Goal: Answer question/provide support: Share knowledge or assist other users

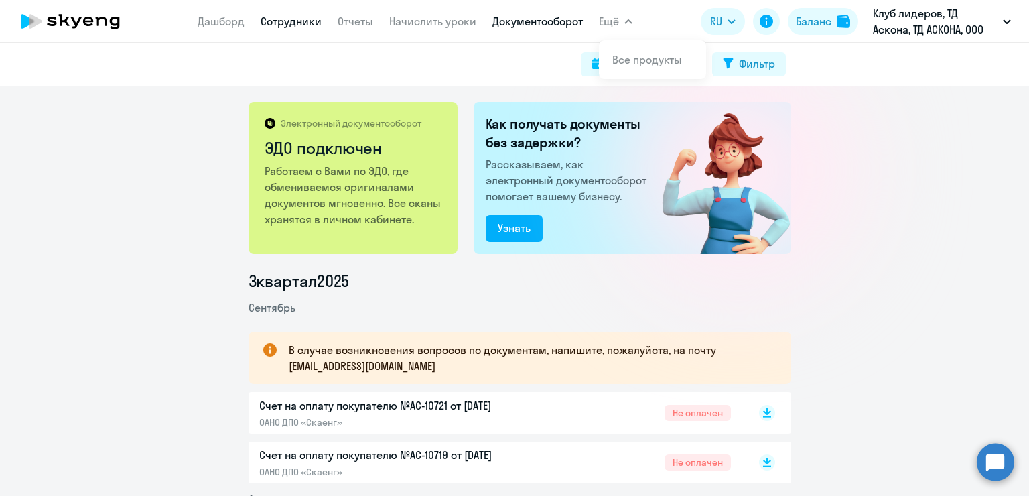
click at [289, 21] on link "Сотрудники" at bounding box center [291, 21] width 61 height 13
select select "30"
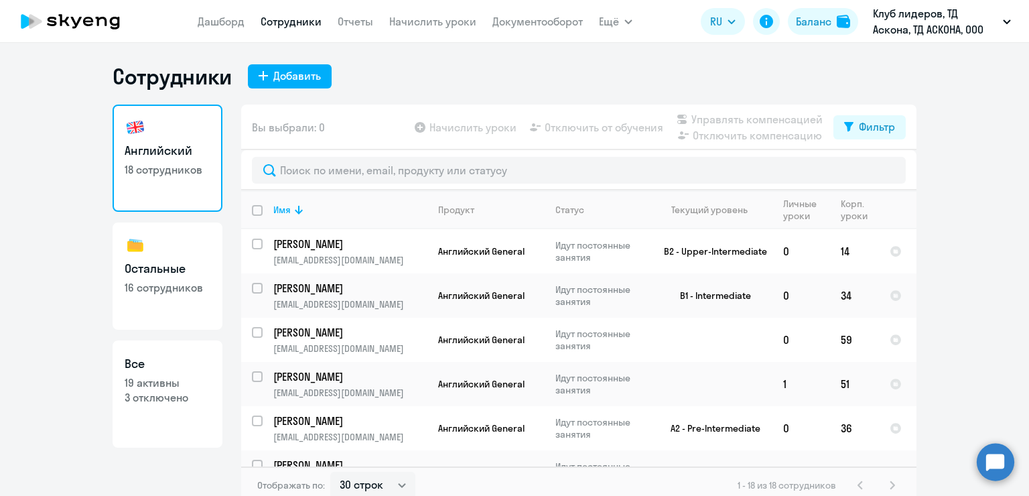
click at [159, 370] on h3 "Все" at bounding box center [168, 363] width 86 height 17
select select "30"
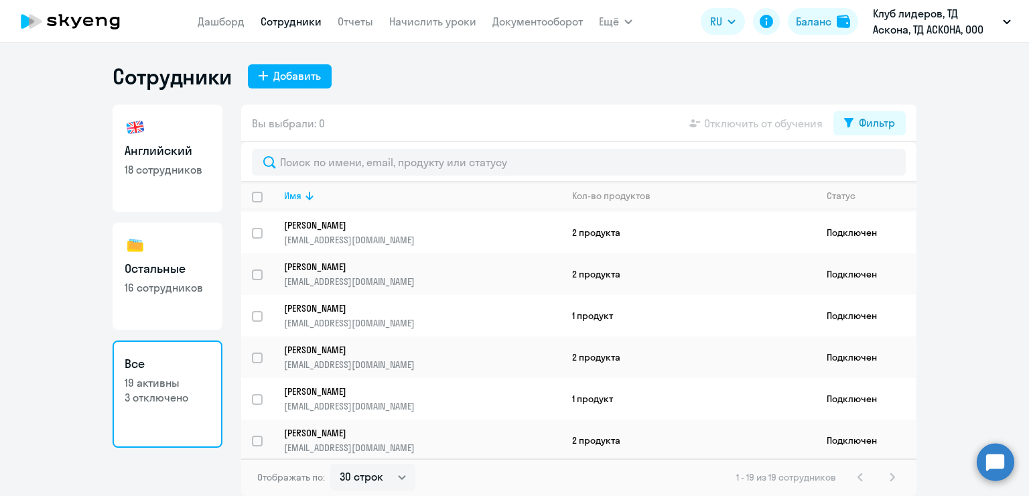
scroll to position [268, 0]
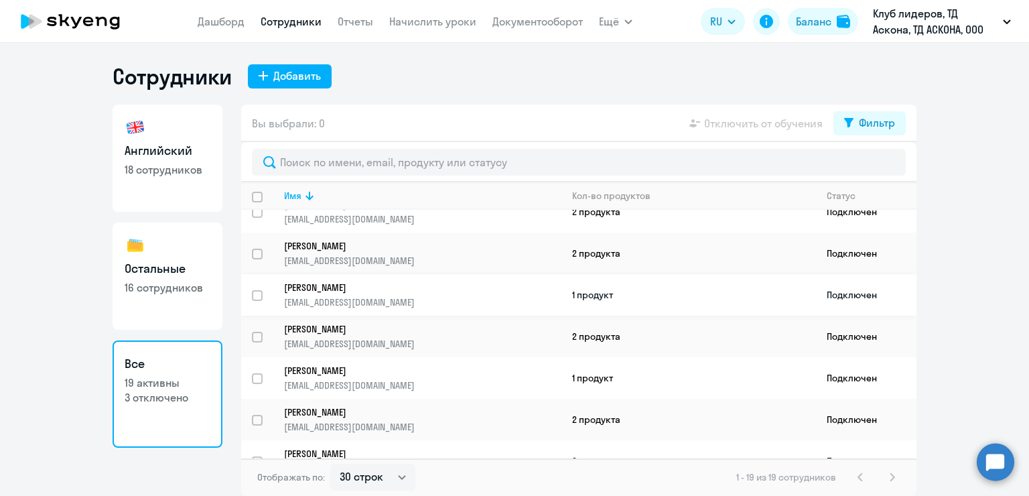
click at [449, 301] on p "[EMAIL_ADDRESS][DOMAIN_NAME]" at bounding box center [422, 302] width 277 height 12
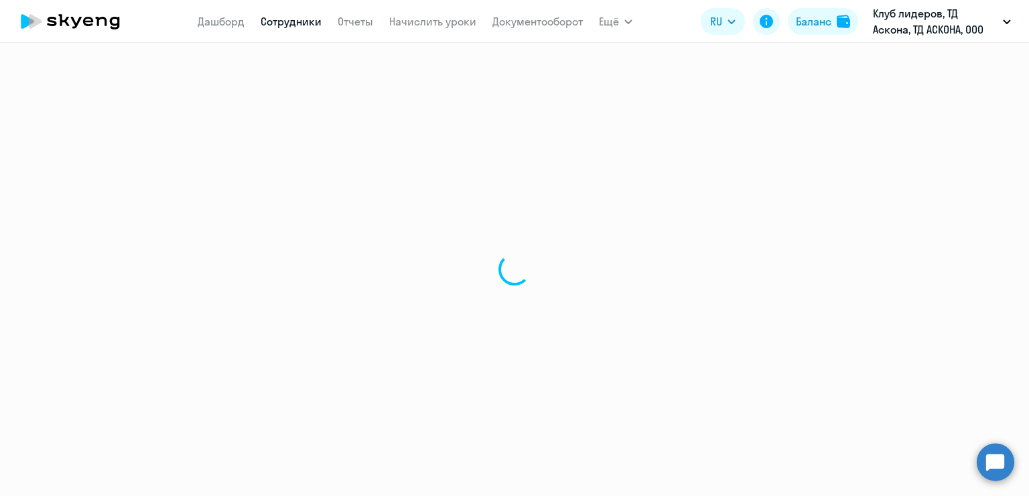
select select "others"
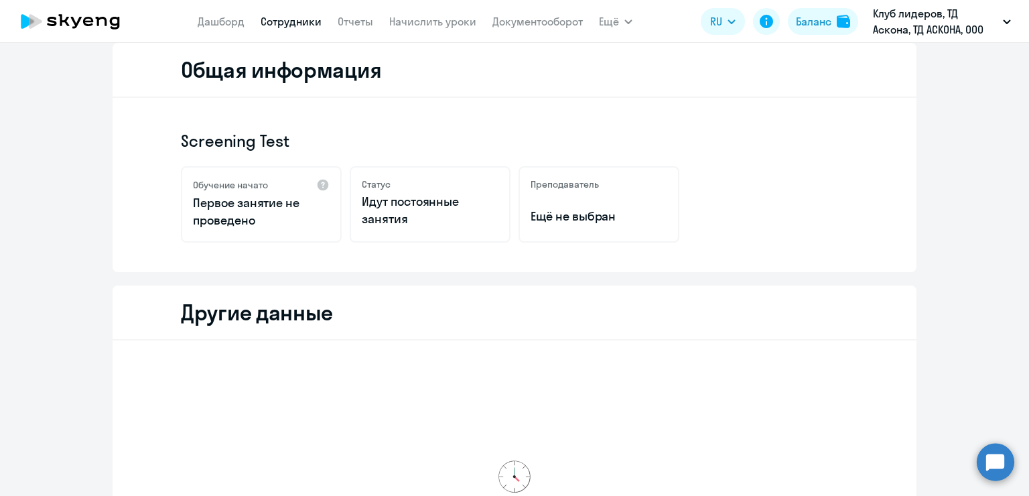
scroll to position [201, 0]
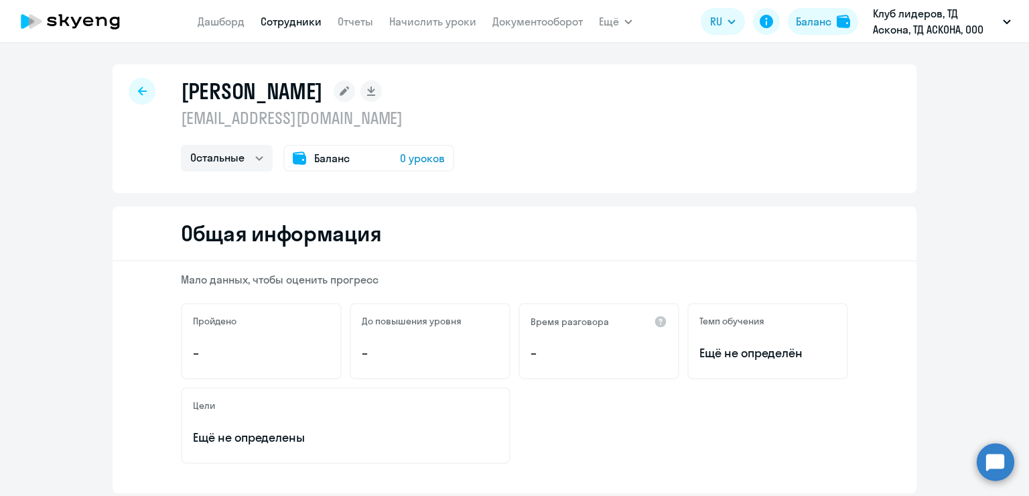
select select "30"
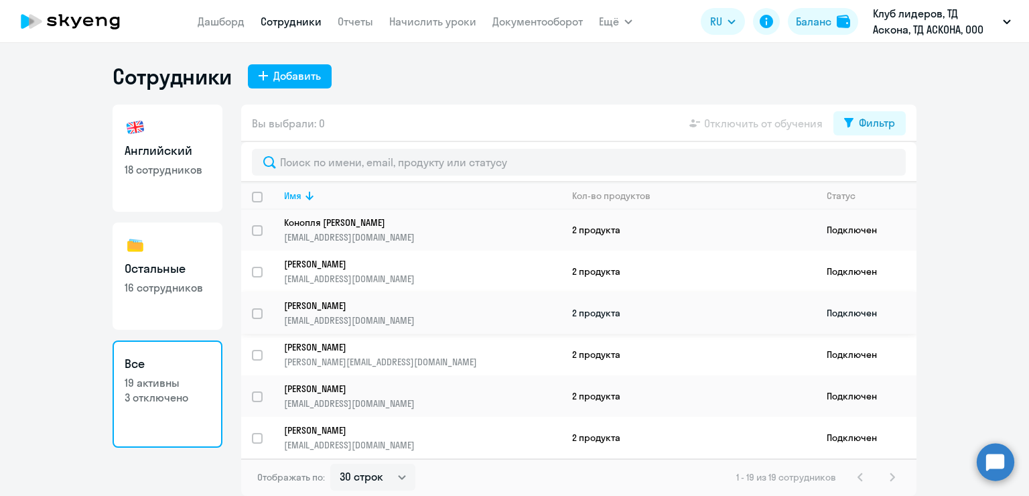
scroll to position [282, 0]
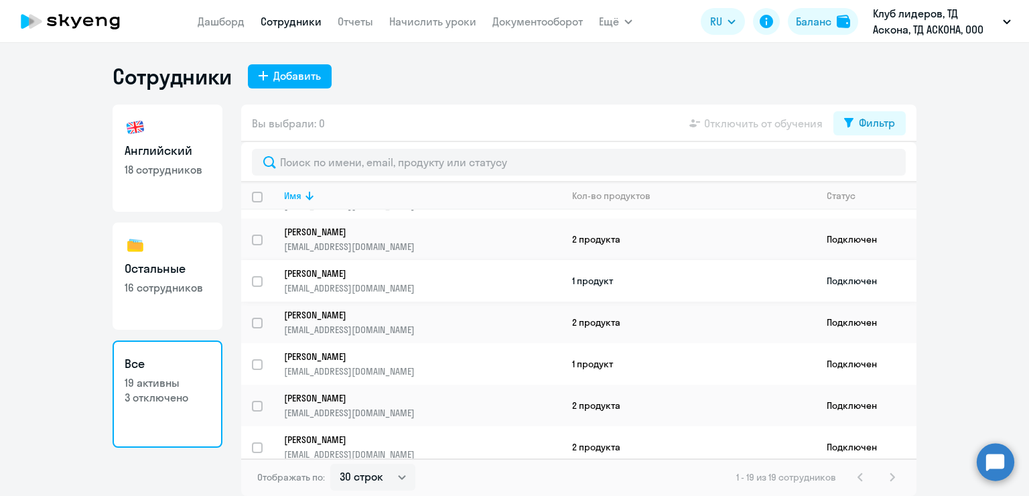
click at [799, 284] on td "1 продукт" at bounding box center [688, 281] width 255 height 42
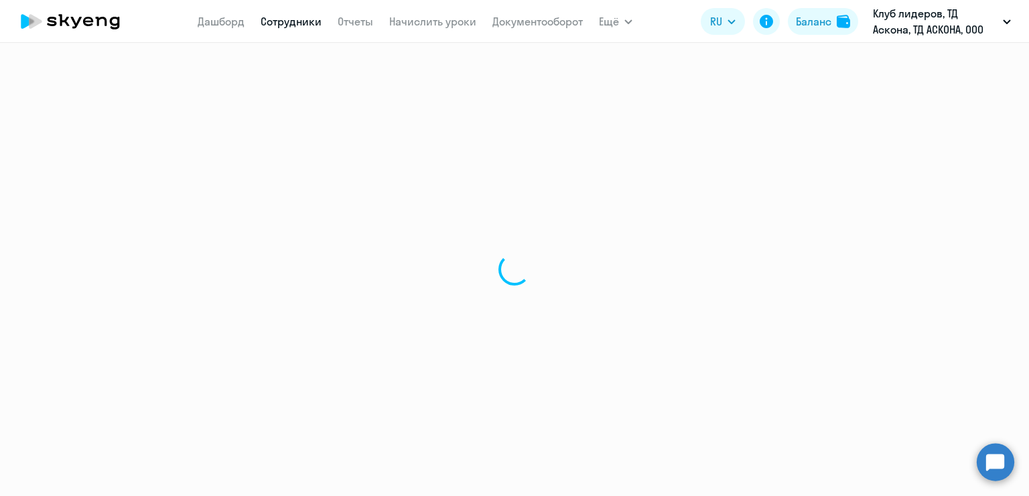
select select "others"
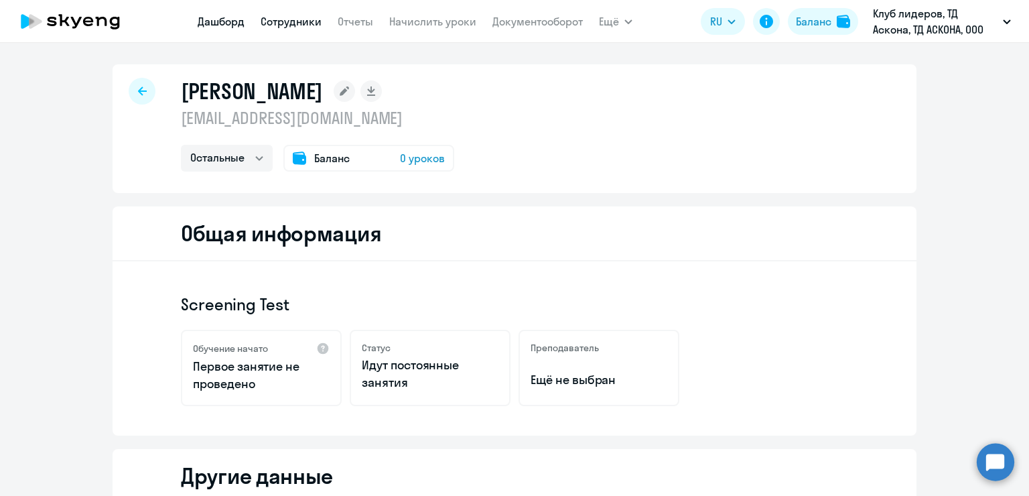
click at [241, 27] on link "Дашборд" at bounding box center [221, 21] width 47 height 13
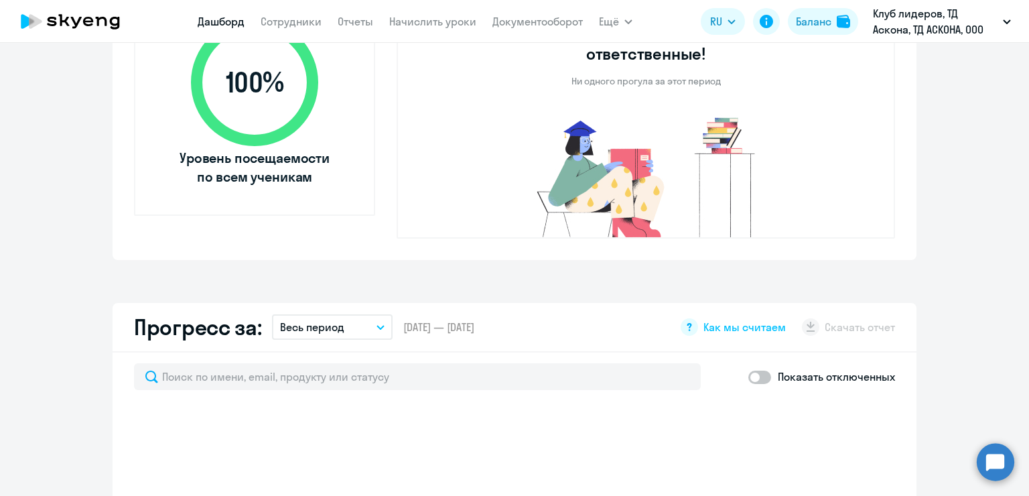
select select "30"
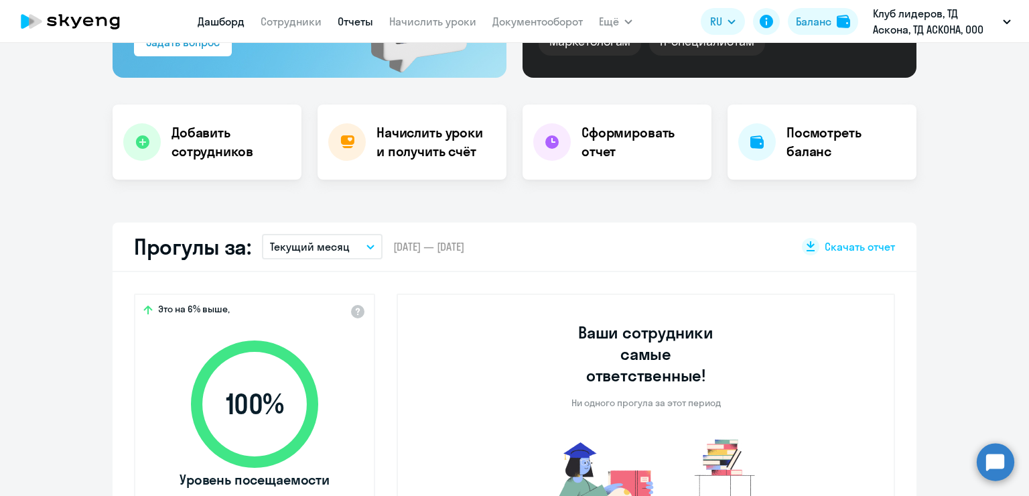
scroll to position [134, 0]
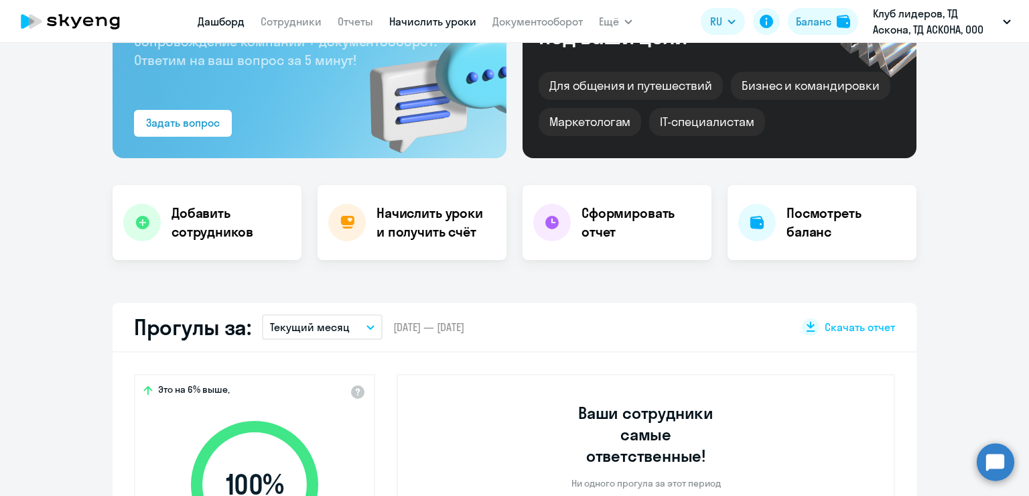
click at [411, 22] on link "Начислить уроки" at bounding box center [432, 21] width 87 height 13
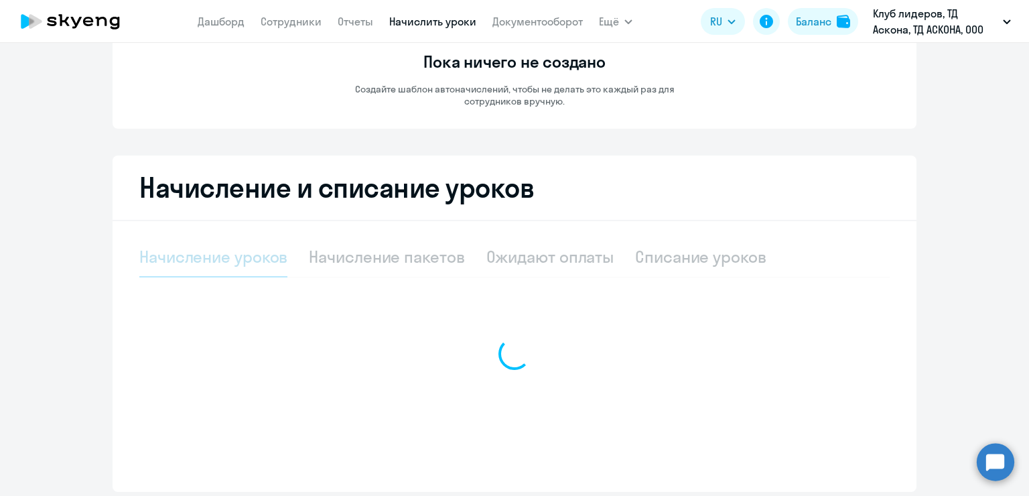
select select "10"
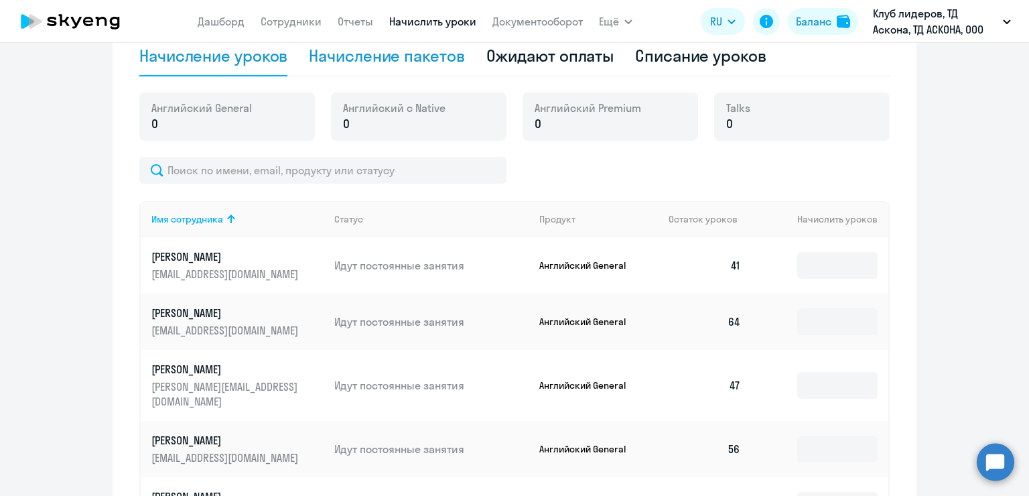
scroll to position [201, 0]
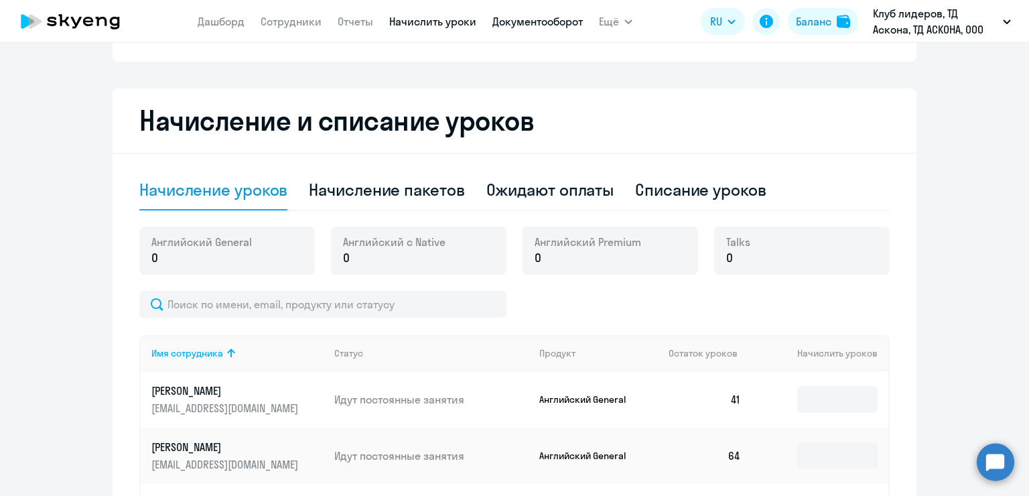
click at [516, 21] on link "Документооборот" at bounding box center [537, 21] width 90 height 13
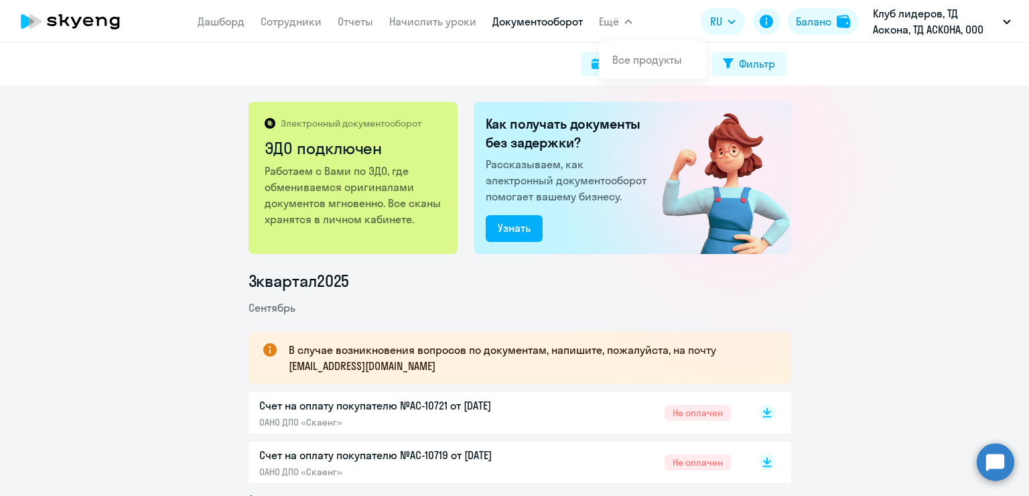
click at [614, 29] on span "Ещё" at bounding box center [609, 21] width 20 height 16
click at [285, 27] on link "Сотрудники" at bounding box center [291, 21] width 61 height 13
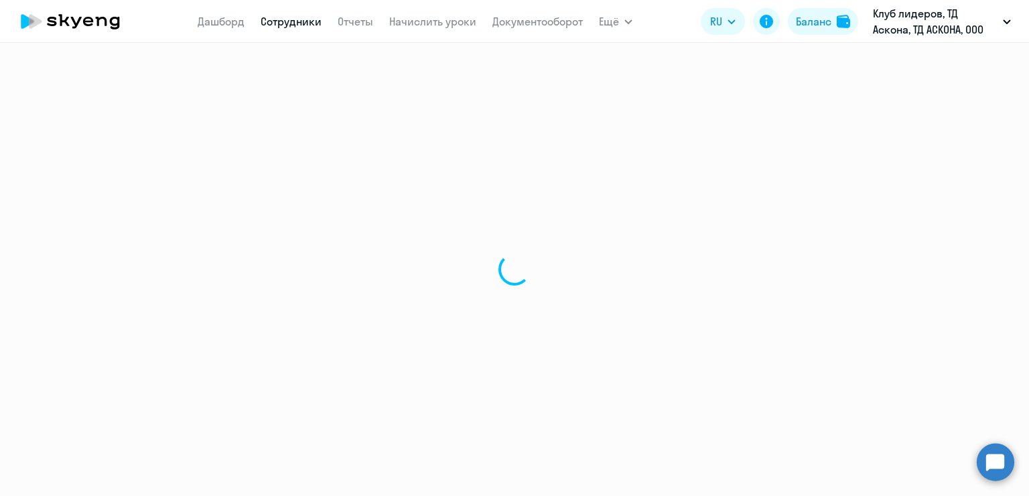
select select "30"
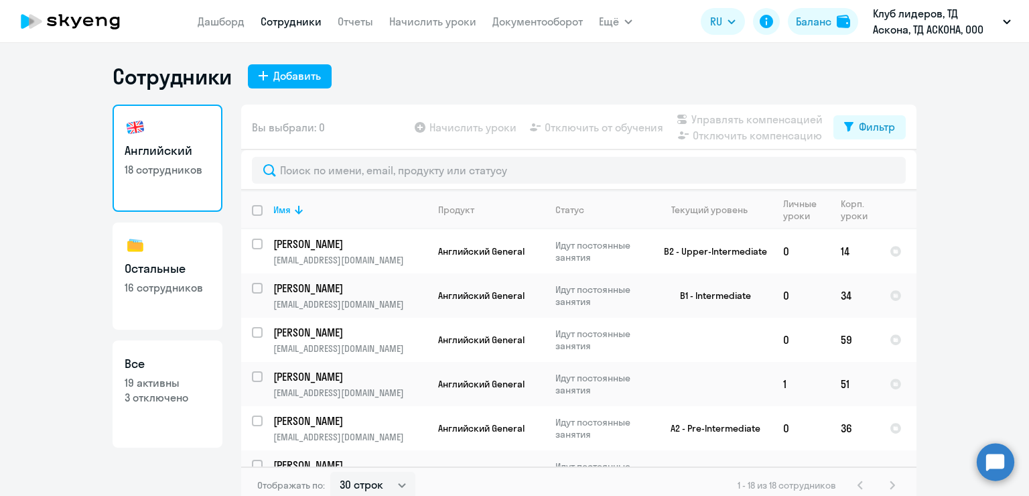
click at [189, 262] on h3 "Остальные" at bounding box center [168, 268] width 86 height 17
select select "30"
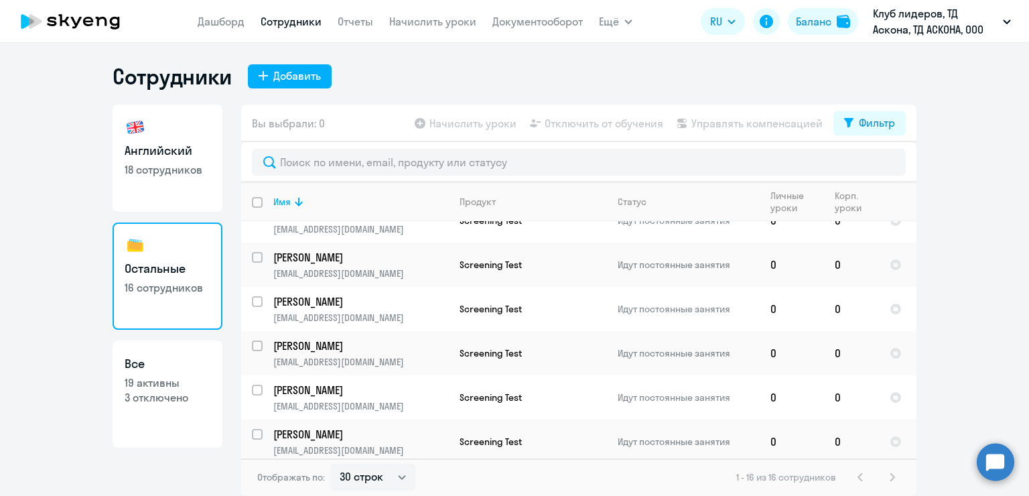
scroll to position [201, 0]
click at [574, 306] on app-product-badge "Screening Test" at bounding box center [533, 307] width 147 height 12
select select "others"
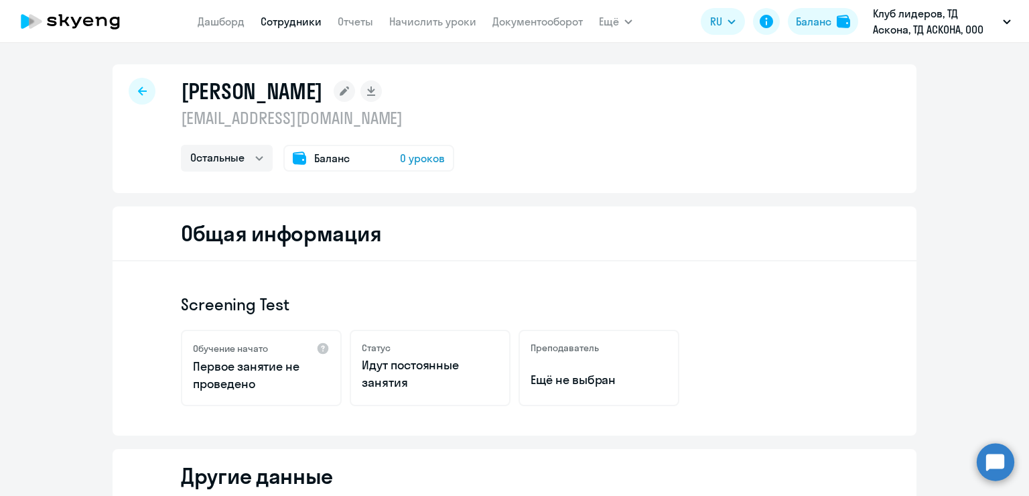
click at [991, 454] on circle at bounding box center [996, 462] width 38 height 38
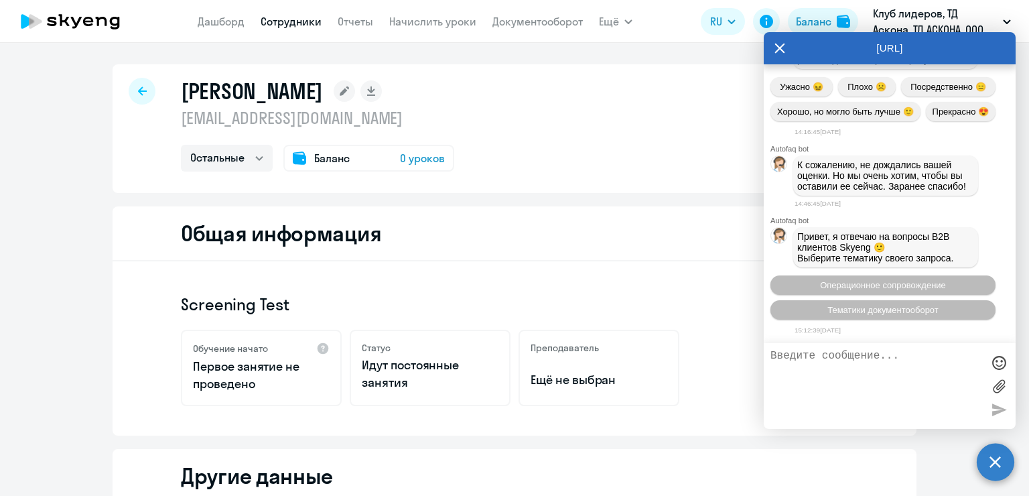
scroll to position [17852, 0]
click at [960, 285] on button "Операционное сопровождение" at bounding box center [882, 284] width 225 height 19
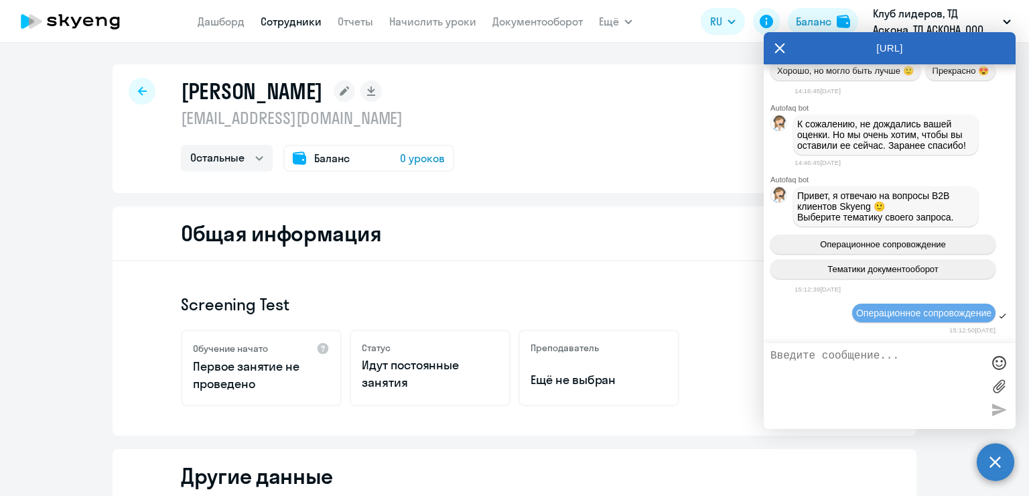
scroll to position [17976, 0]
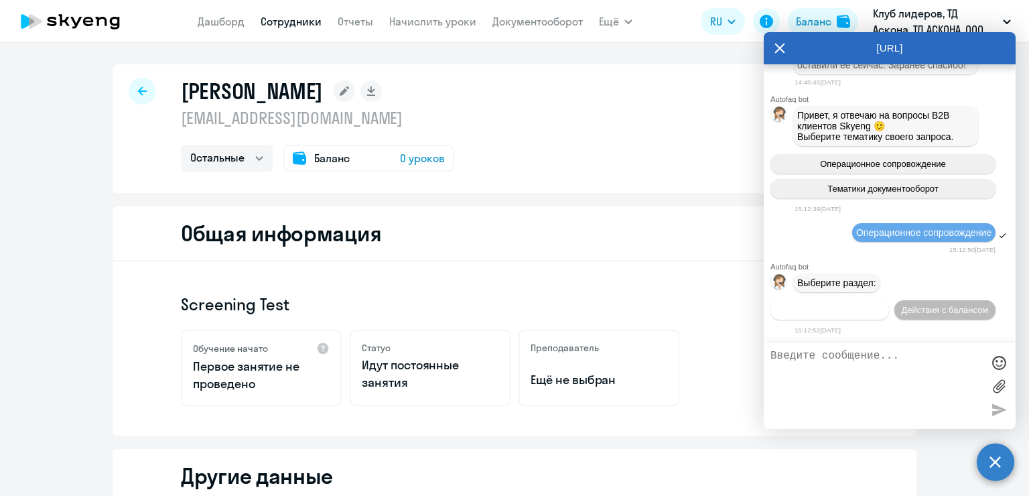
click at [853, 313] on span "Действия по сотрудникам" at bounding box center [830, 310] width 104 height 10
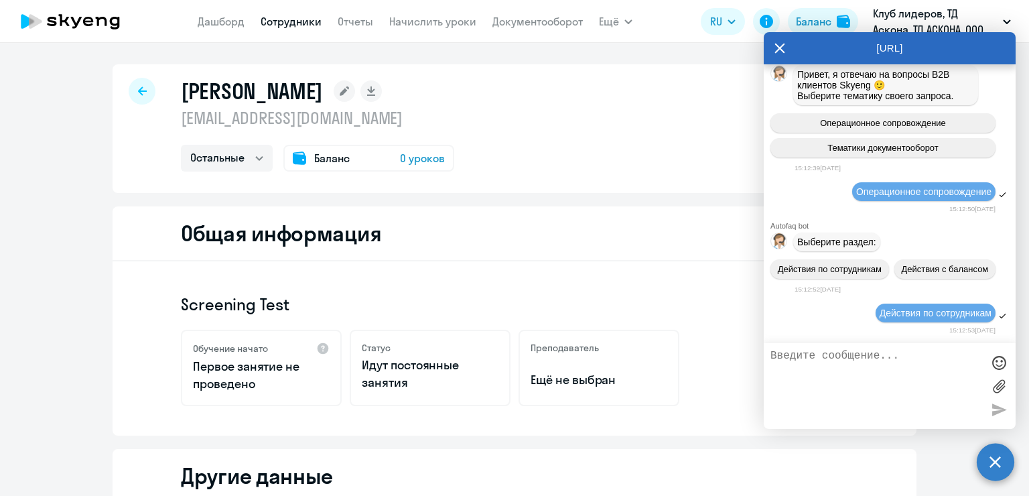
scroll to position [18175, 0]
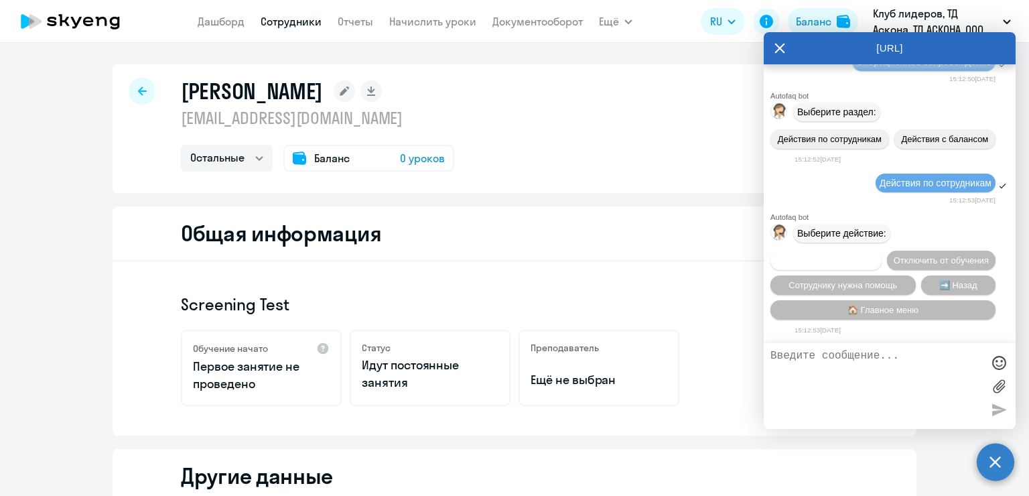
click at [873, 255] on span "Подключить к обучению" at bounding box center [826, 260] width 98 height 10
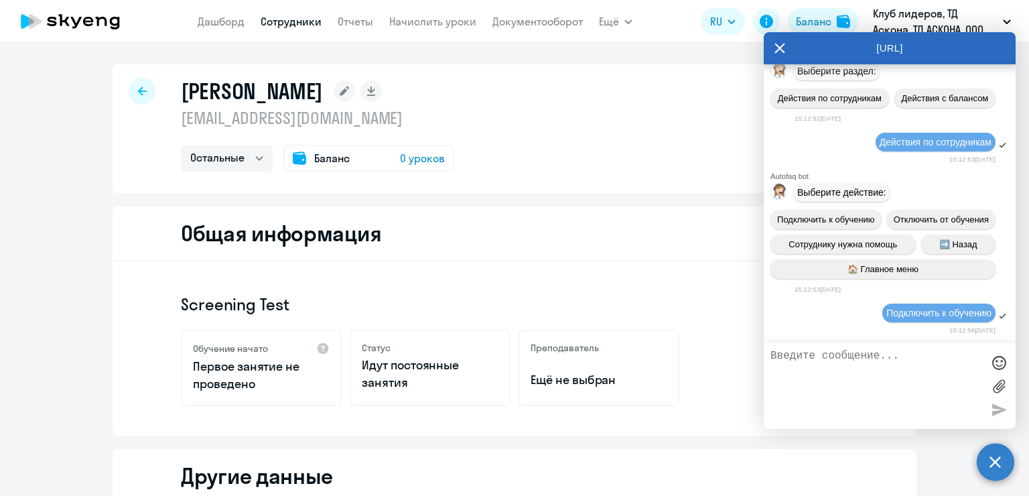
scroll to position [18349, 0]
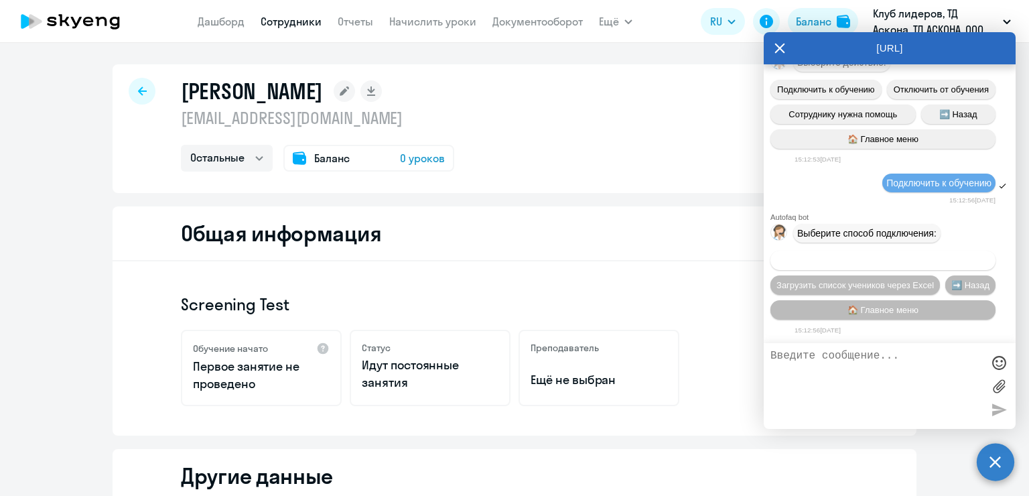
click at [865, 258] on span "Добавить учеников вручную" at bounding box center [883, 260] width 114 height 10
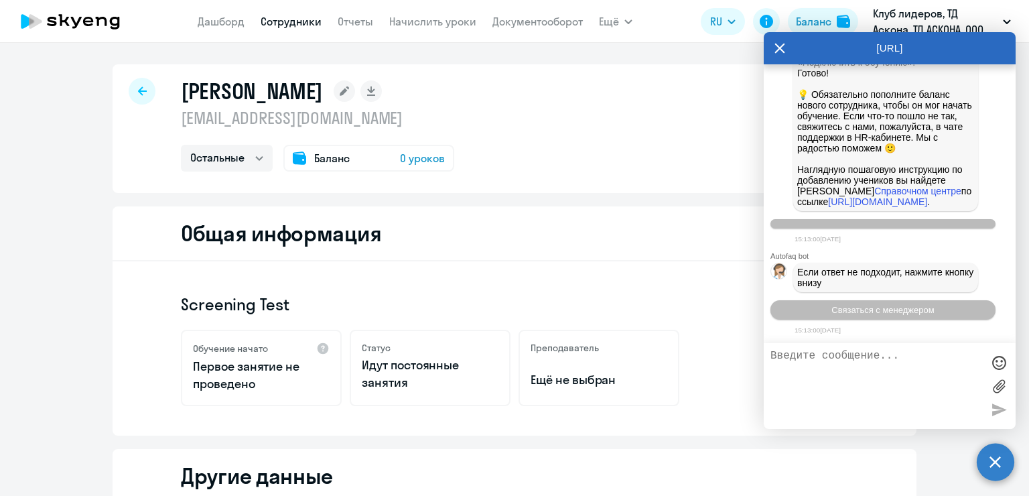
scroll to position [19037, 0]
click at [890, 308] on span "Связаться с менеджером" at bounding box center [882, 310] width 102 height 10
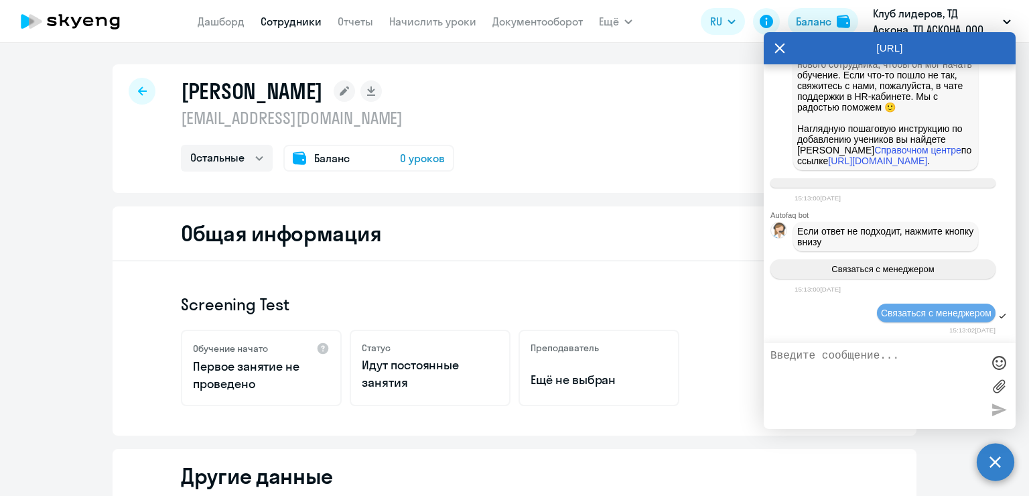
scroll to position [19079, 0]
click at [891, 361] on textarea at bounding box center [876, 386] width 212 height 72
type textarea "Необходимо назначить screening test сотруднику [PERSON_NAME]"
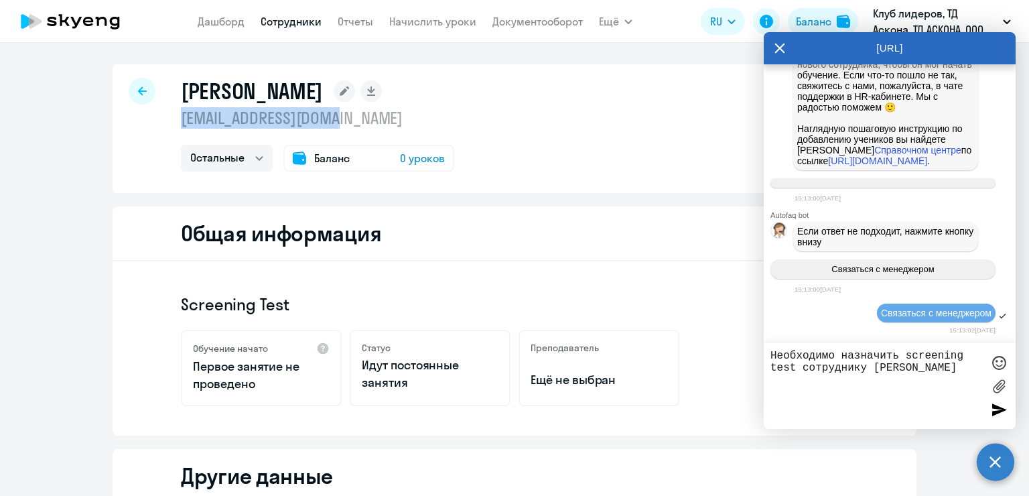
drag, startPoint x: 174, startPoint y: 120, endPoint x: 346, endPoint y: 111, distance: 172.4
click at [346, 111] on div "[PERSON_NAME] [EMAIL_ADDRESS][DOMAIN_NAME] Остальные Баланс 0 уроков" at bounding box center [515, 128] width 804 height 129
drag, startPoint x: 362, startPoint y: 72, endPoint x: 290, endPoint y: 76, distance: 71.8
click at [360, 72] on div "[PERSON_NAME] [EMAIL_ADDRESS][DOMAIN_NAME] Остальные Баланс 0 уроков" at bounding box center [515, 128] width 804 height 129
click at [334, 96] on rect at bounding box center [344, 90] width 21 height 21
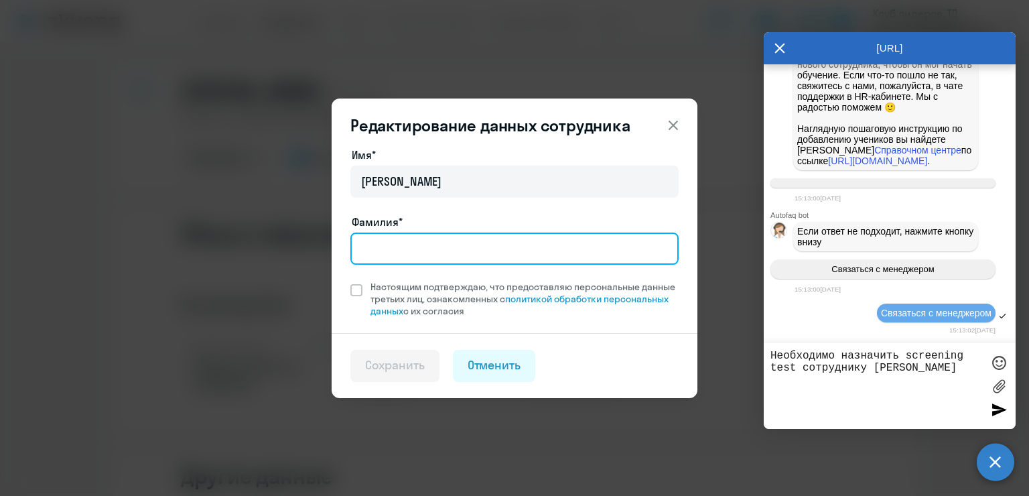
click at [410, 253] on input "Фамилия*" at bounding box center [514, 248] width 328 height 32
type input "Пуговкина"
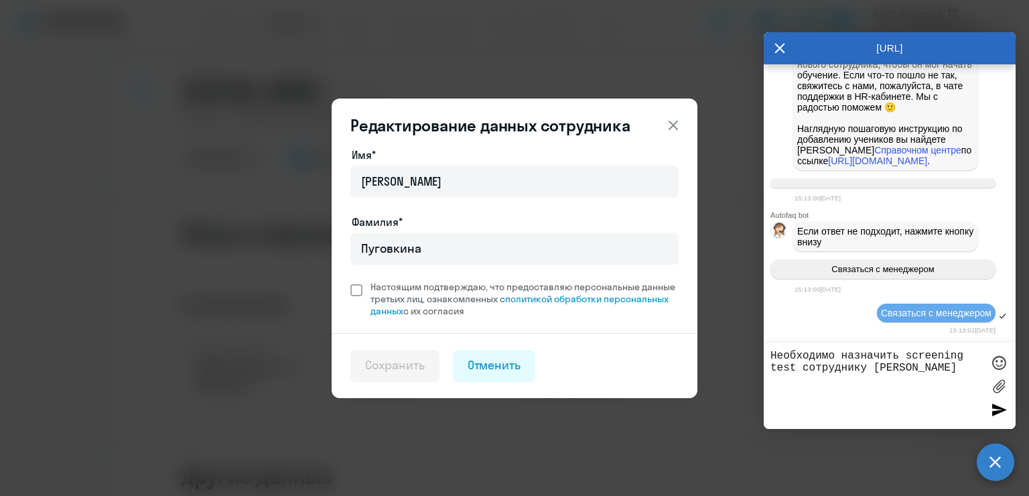
click at [363, 295] on span "Настоящим подтверждаю, что предоставляю персональные данные третьих лиц, ознако…" at bounding box center [520, 299] width 316 height 36
click at [350, 281] on input "Настоящим подтверждаю, что предоставляю персональные данные третьих лиц, ознако…" at bounding box center [350, 280] width 1 height 1
checkbox input "true"
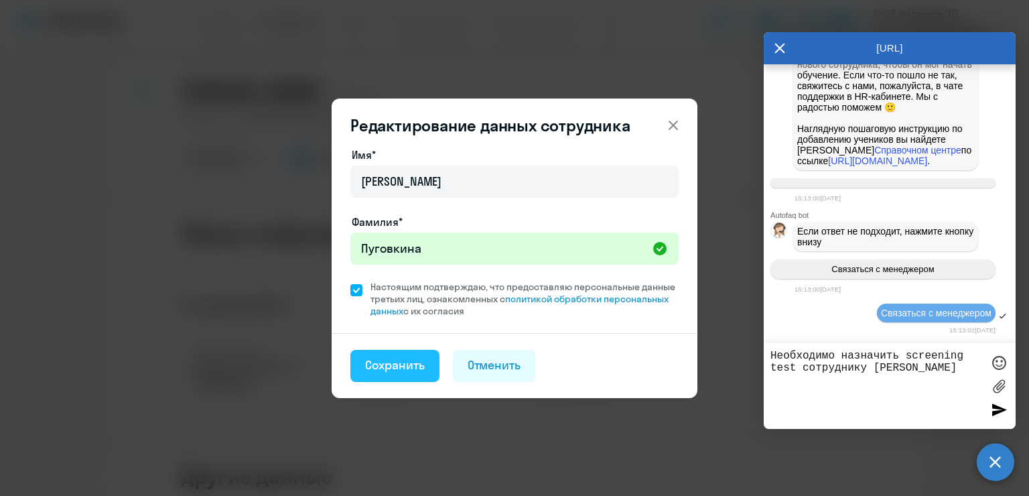
click at [417, 354] on button "Сохранить" at bounding box center [394, 366] width 89 height 32
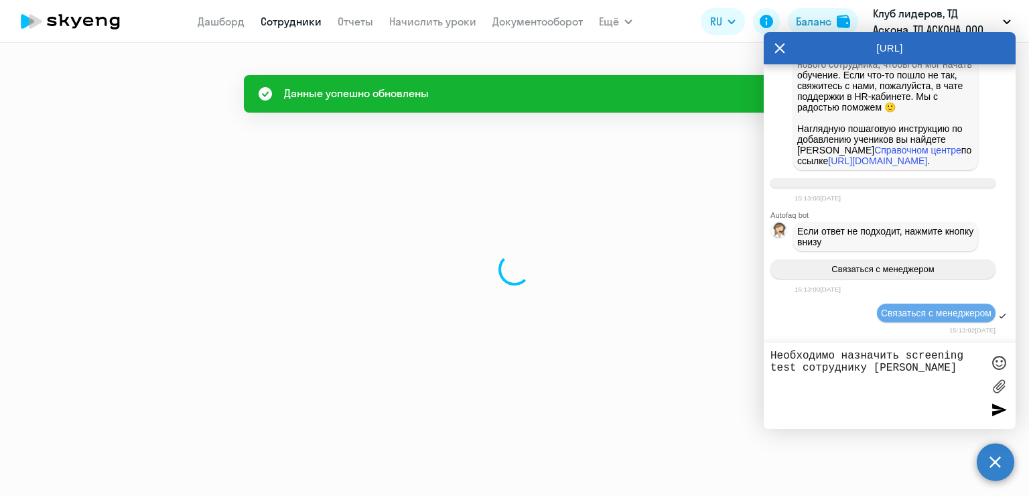
select select "others"
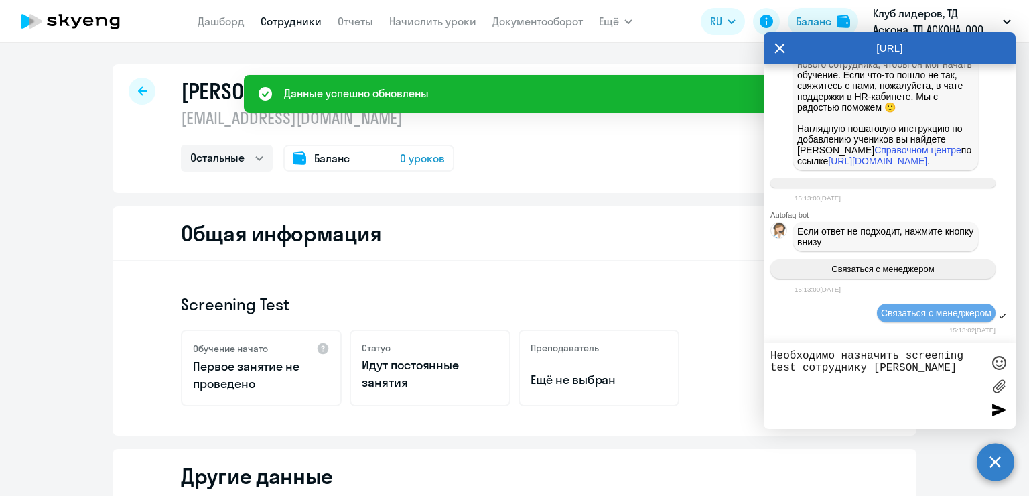
click at [874, 370] on textarea "Необходимо назначить screening test сотруднику [PERSON_NAME]" at bounding box center [876, 386] width 212 height 72
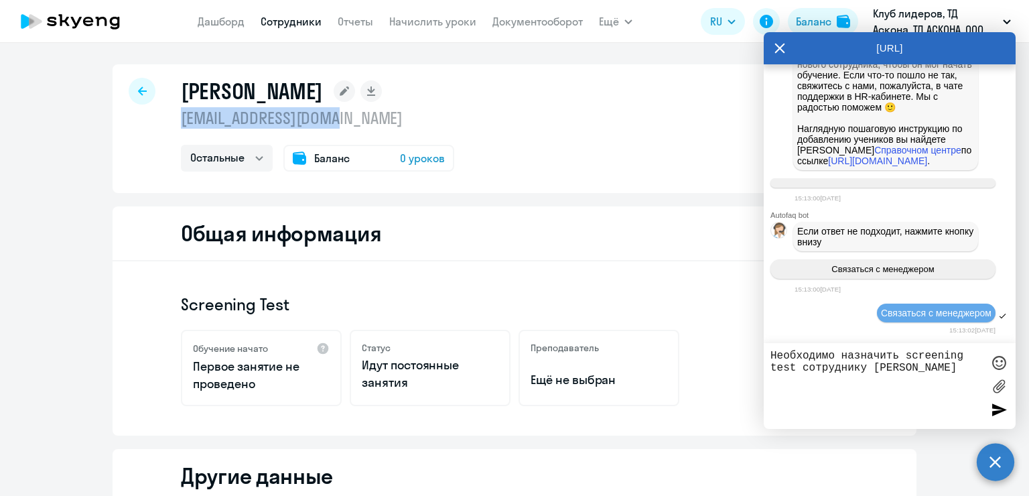
drag, startPoint x: 184, startPoint y: 120, endPoint x: 378, endPoint y: 123, distance: 194.3
click at [378, 123] on p "[EMAIL_ADDRESS][DOMAIN_NAME]" at bounding box center [317, 117] width 273 height 21
copy p "[EMAIL_ADDRESS][DOMAIN_NAME]"
click at [979, 371] on textarea "Необходимо назначить screening test сотруднику [PERSON_NAME]" at bounding box center [876, 386] width 212 height 72
paste textarea "[EMAIL_ADDRESS][DOMAIN_NAME]"
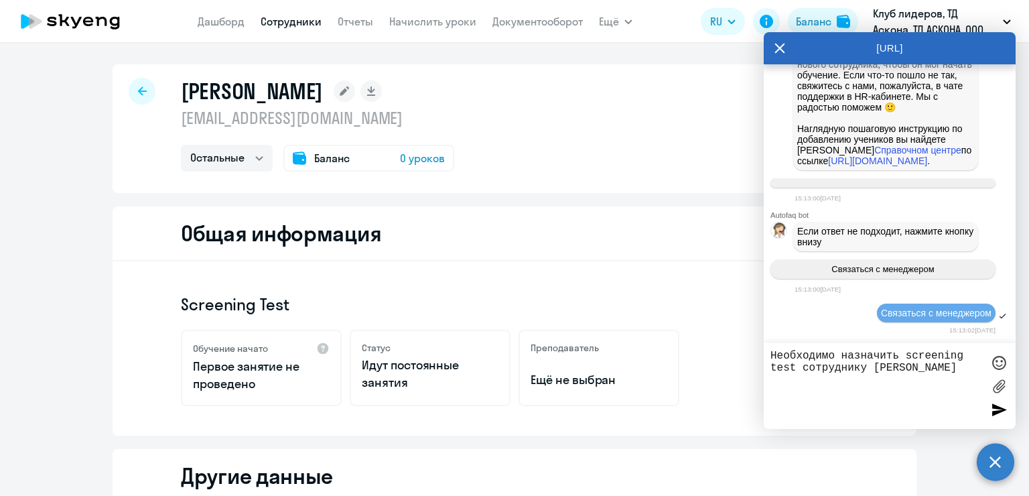
type textarea "Необходимо назначить screening test сотруднику [PERSON_NAME] [EMAIL_ADDRESS][DO…"
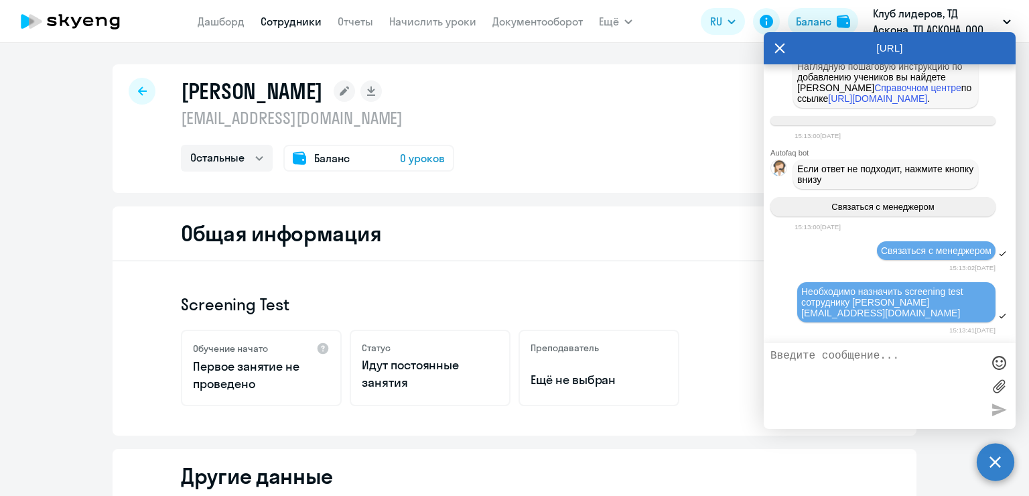
scroll to position [18004, 0]
click at [285, 91] on h1 "[PERSON_NAME]" at bounding box center [252, 91] width 142 height 27
click at [287, 96] on h1 "[PERSON_NAME]" at bounding box center [252, 91] width 142 height 27
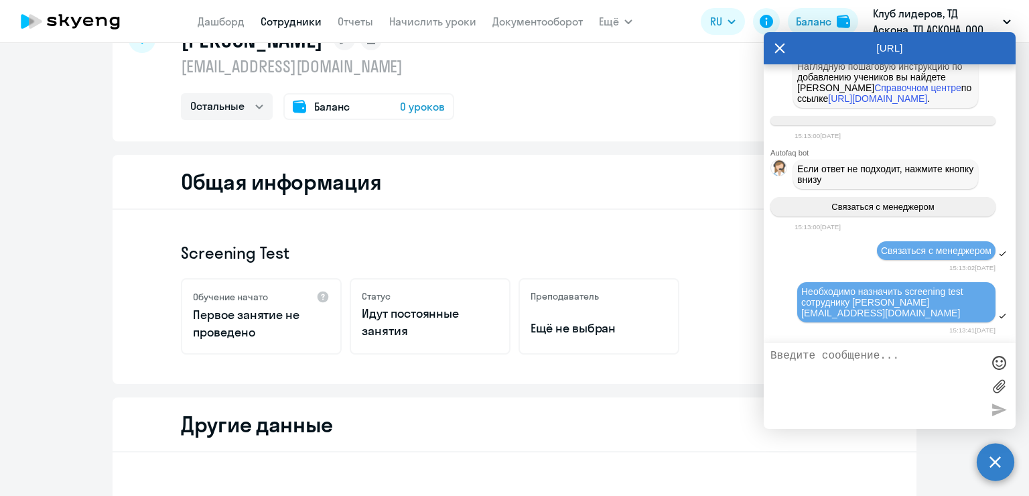
scroll to position [0, 0]
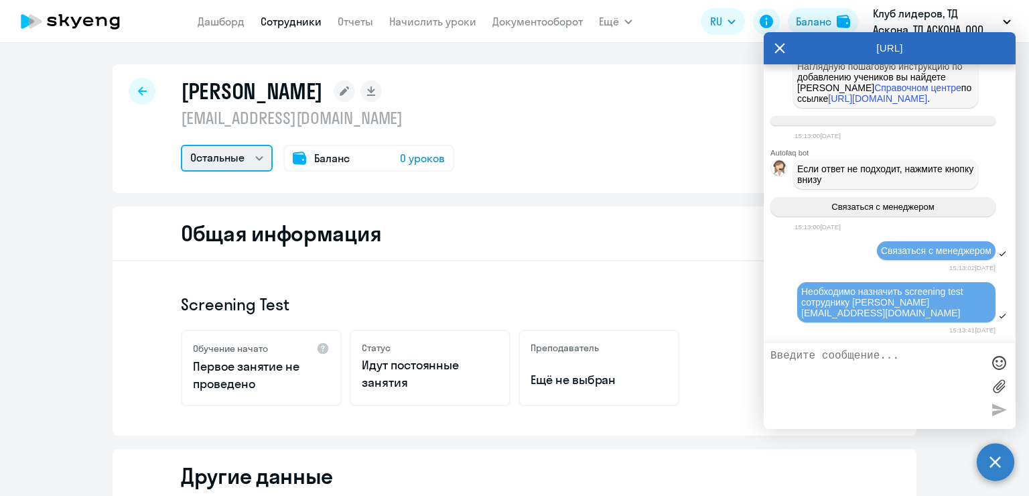
click at [257, 153] on select "Остальные" at bounding box center [227, 158] width 92 height 27
click at [266, 86] on h1 "[PERSON_NAME]" at bounding box center [252, 91] width 142 height 27
click at [129, 82] on div at bounding box center [142, 91] width 27 height 27
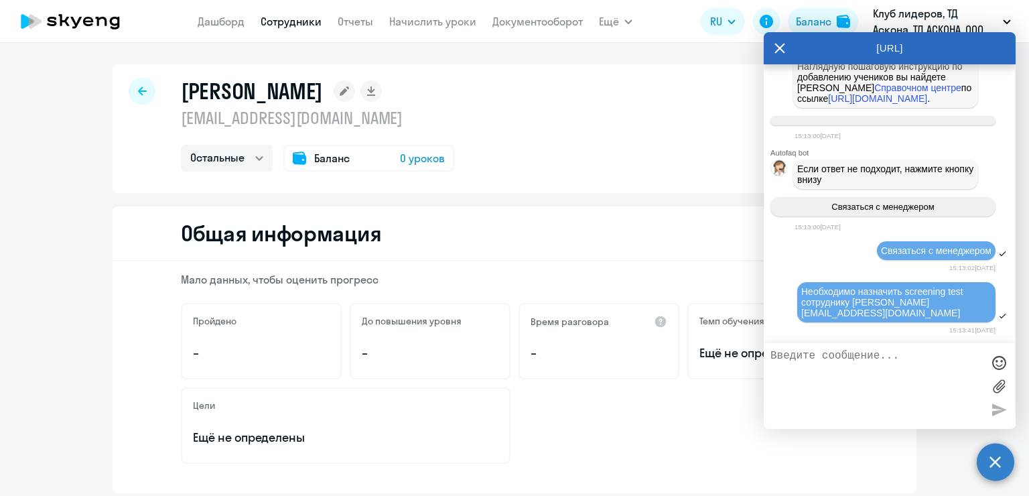
scroll to position [19142, 0]
click at [851, 362] on textarea at bounding box center [876, 386] width 212 height 72
paste textarea "8 915 790 24 14"
type textarea "Номер телефона 8 915 790 24 14"
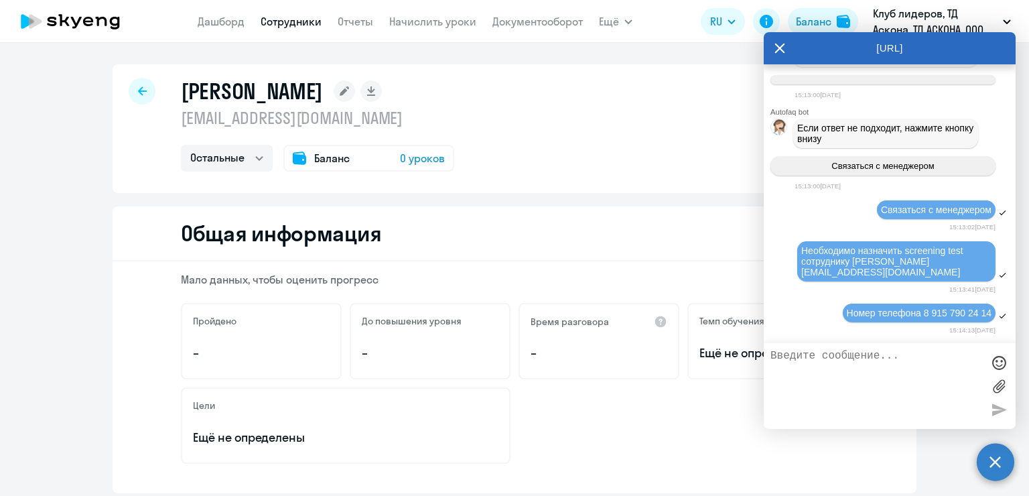
scroll to position [19294, 0]
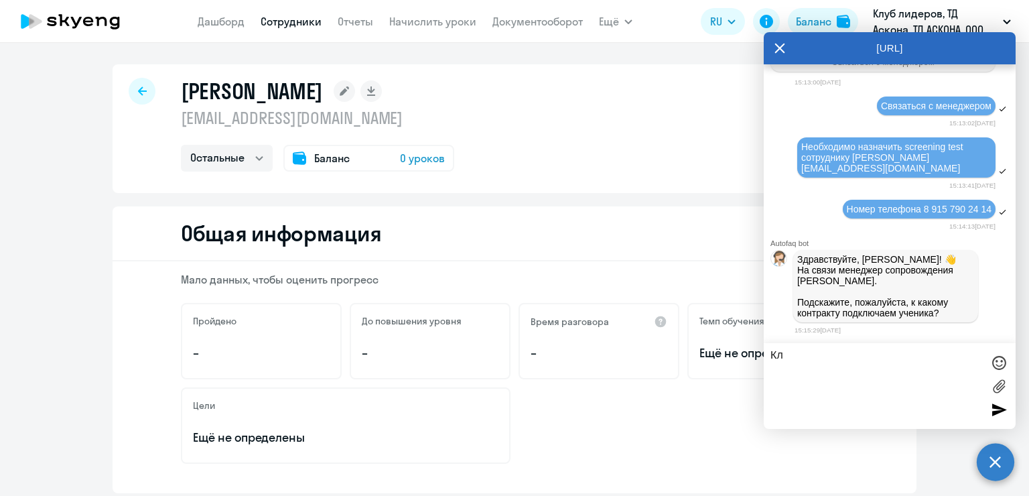
type textarea "[PERSON_NAME]"
click at [729, 54] on div "[PERSON_NAME] [EMAIL_ADDRESS][DOMAIN_NAME] Остальные Баланс 0 уроков Общая инфо…" at bounding box center [514, 269] width 1029 height 453
click at [725, 63] on div "[PERSON_NAME] [EMAIL_ADDRESS][DOMAIN_NAME] Остальные Баланс 0 уроков Общая инфо…" at bounding box center [514, 269] width 1029 height 453
click at [796, 46] on div "[URL]" at bounding box center [890, 48] width 252 height 32
click at [786, 48] on div "[URL]" at bounding box center [890, 48] width 252 height 32
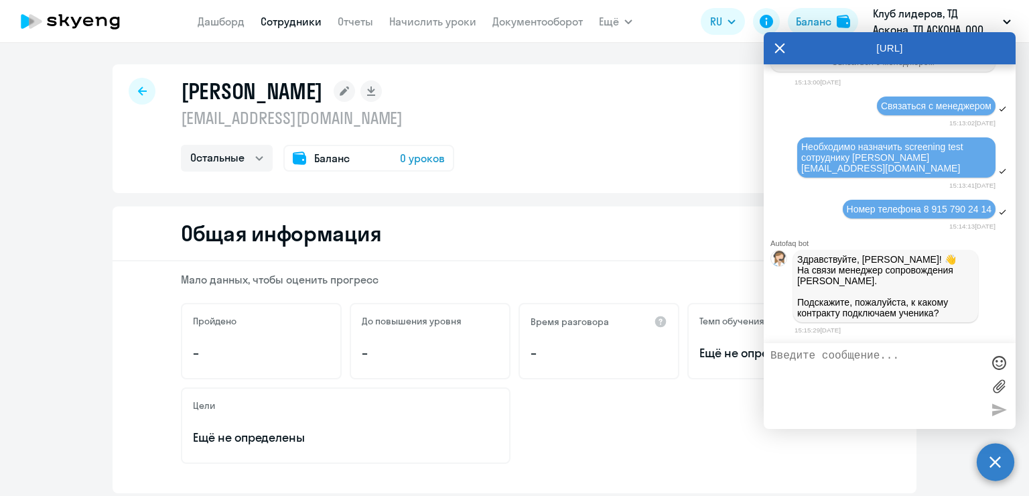
click at [782, 50] on icon at bounding box center [780, 49] width 10 height 10
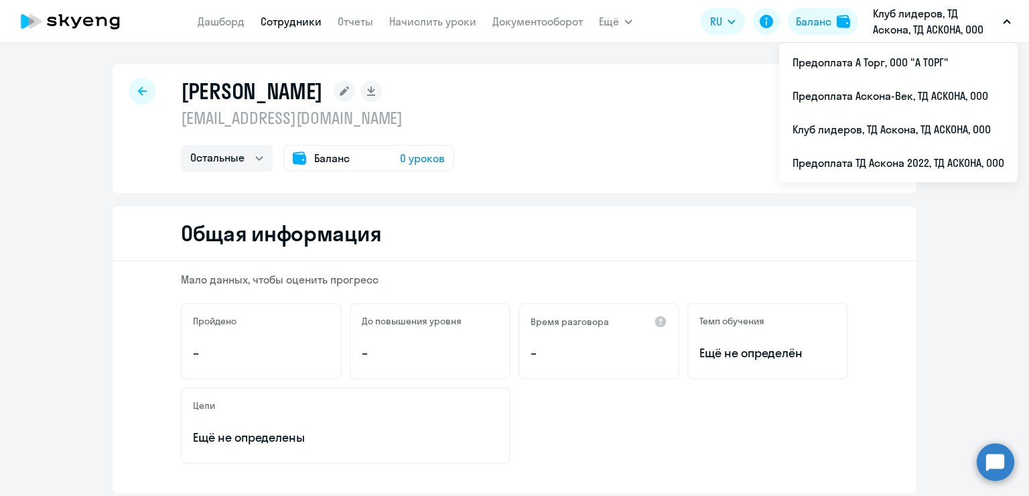
click at [930, 27] on p "Клуб лидеров, ТД Аскона, ТД АСКОНА, ООО" at bounding box center [935, 21] width 125 height 32
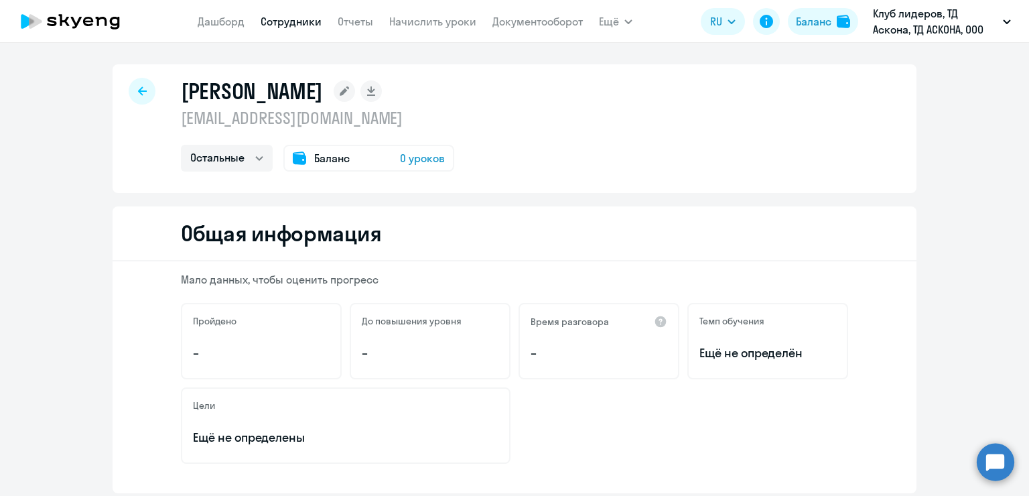
click at [930, 27] on p "Клуб лидеров, ТД Аскона, ТД АСКОНА, ООО" at bounding box center [935, 21] width 125 height 32
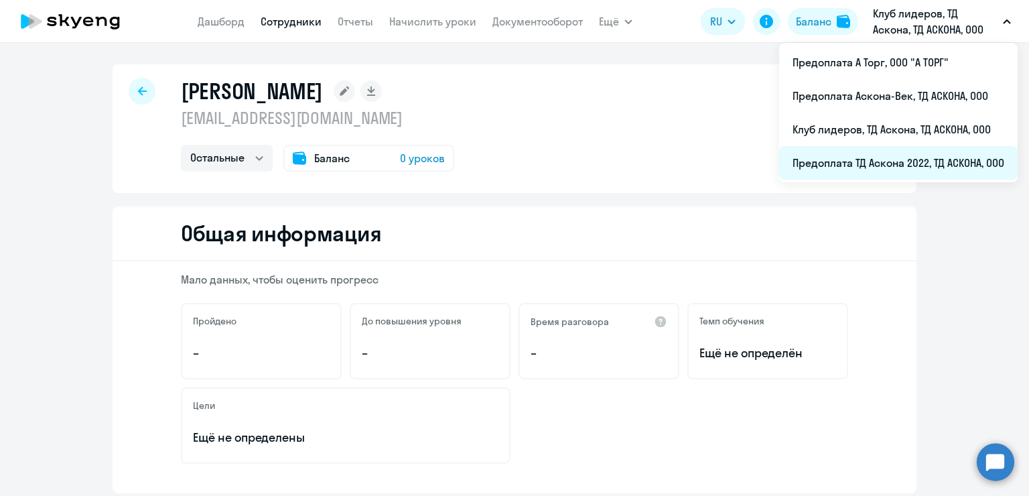
click at [932, 158] on li "Предоплата ТД Аскона 2022, ТД АСКОНА, ООО" at bounding box center [898, 162] width 238 height 33
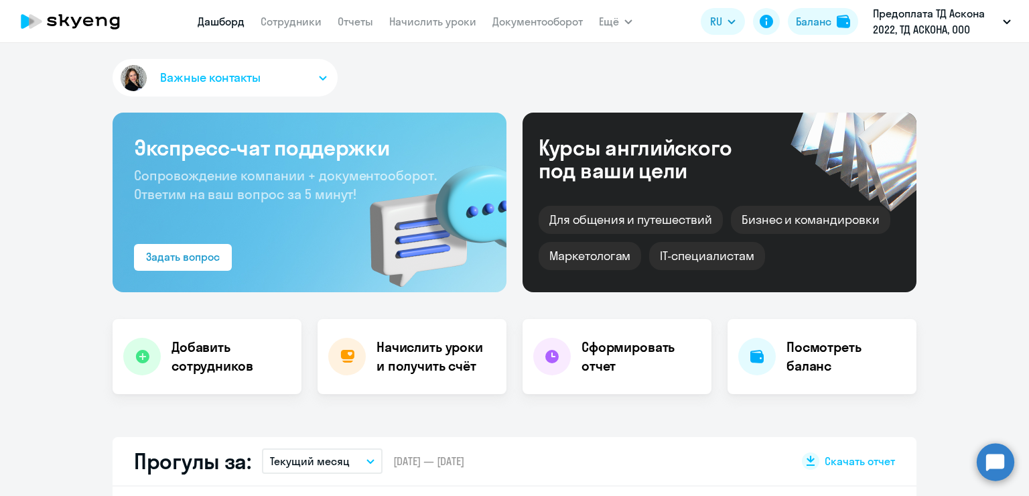
click at [1001, 466] on circle at bounding box center [996, 462] width 38 height 38
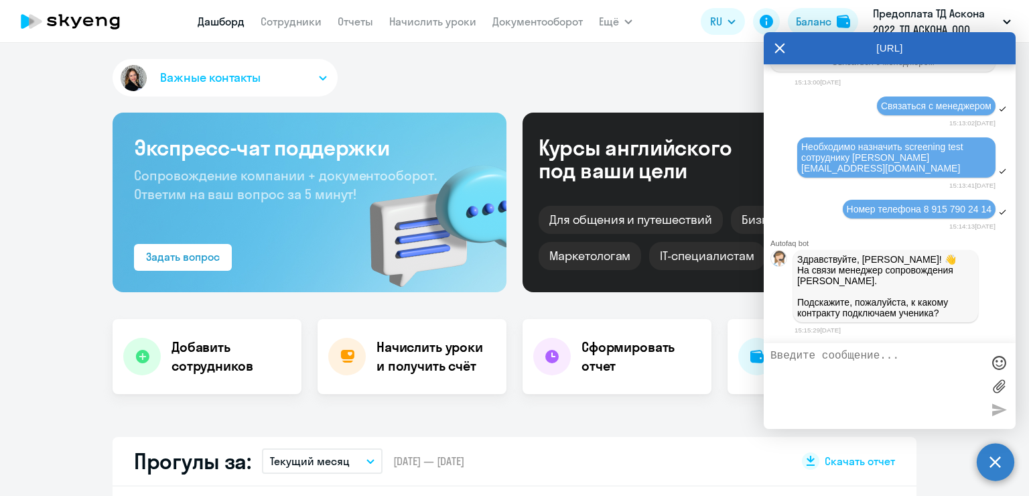
scroll to position [19294, 0]
click at [872, 363] on textarea at bounding box center [876, 386] width 212 height 72
type textarea "ТД Аск"
select select "30"
type textarea "ТД Аскона 2022"
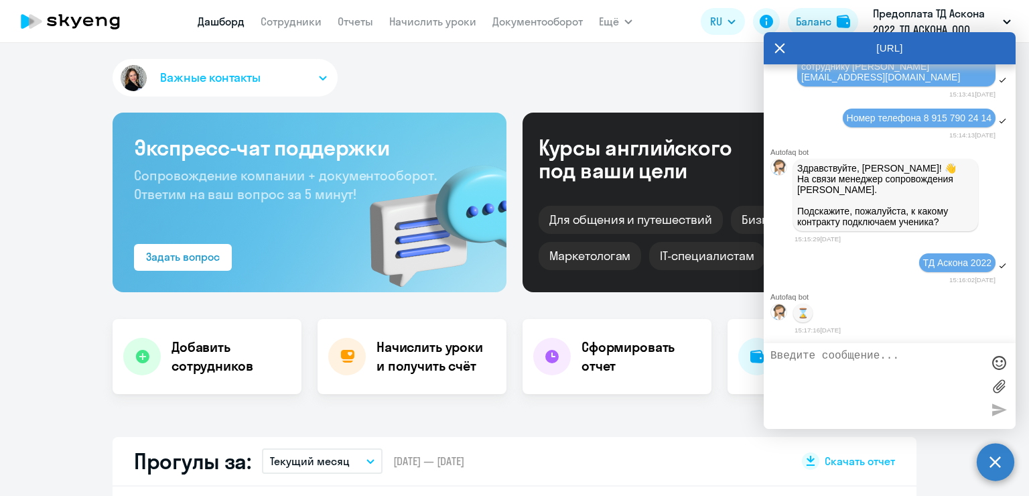
scroll to position [19496, 0]
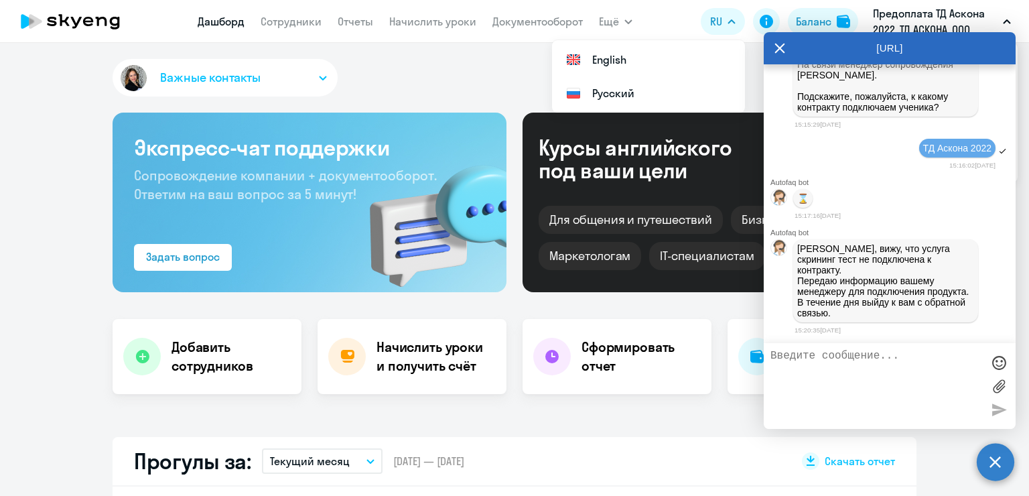
click at [939, 18] on p "Предоплата ТД Аскона 2022, ТД АСКОНА, ООО" at bounding box center [935, 21] width 125 height 32
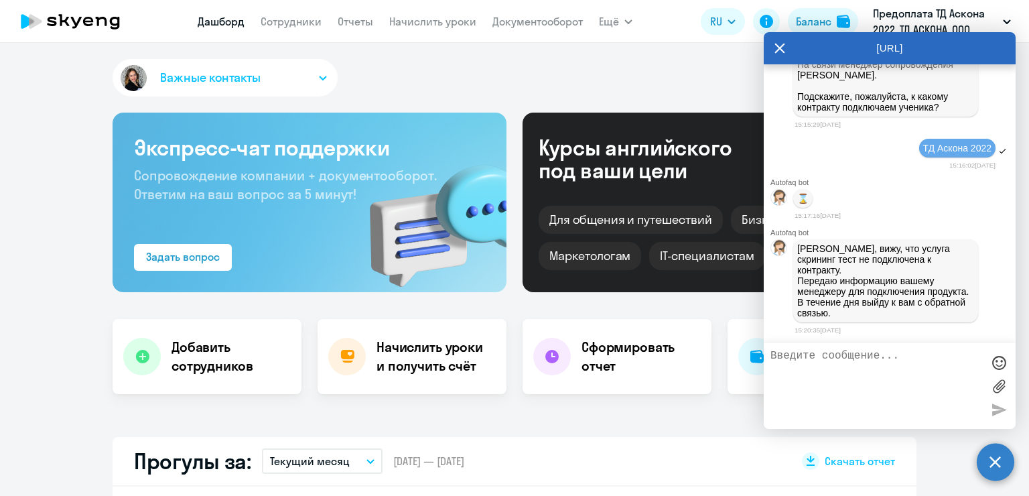
click at [781, 51] on icon at bounding box center [779, 48] width 11 height 32
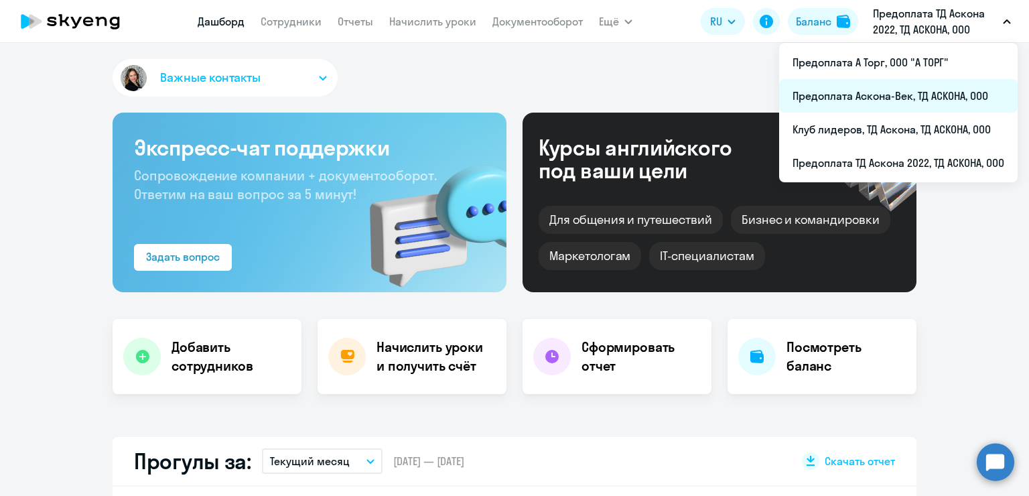
click at [912, 91] on li "Предоплата Аскона-Век, ТД АСКОНА, ООО" at bounding box center [898, 95] width 238 height 33
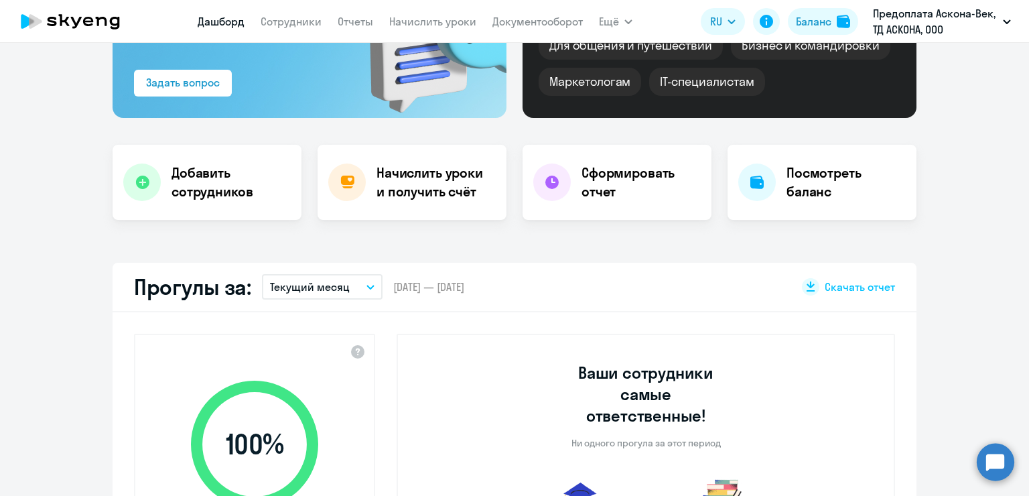
scroll to position [67, 0]
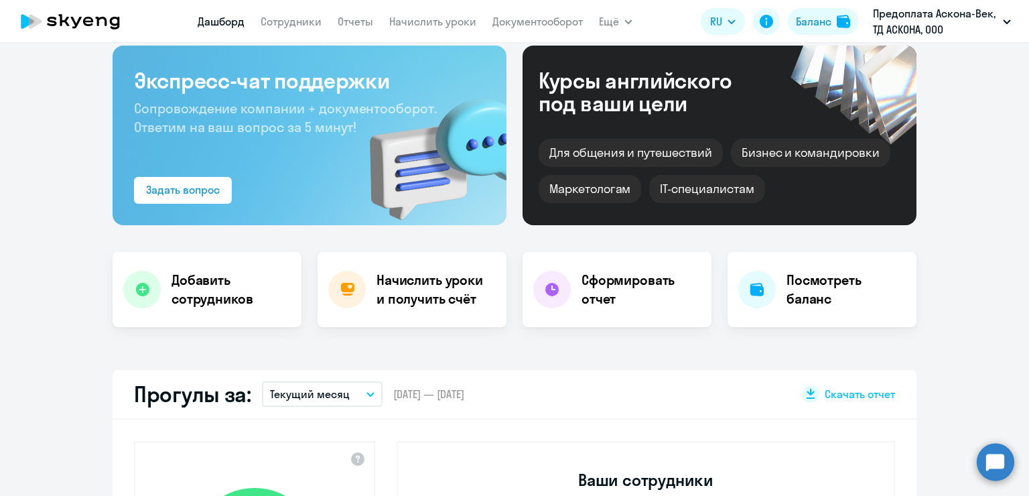
click at [307, 33] on nav "[PERSON_NAME] Отчеты Начислить уроки Документооборот" at bounding box center [390, 21] width 385 height 27
select select "30"
click at [303, 24] on link "Сотрудники" at bounding box center [291, 21] width 61 height 13
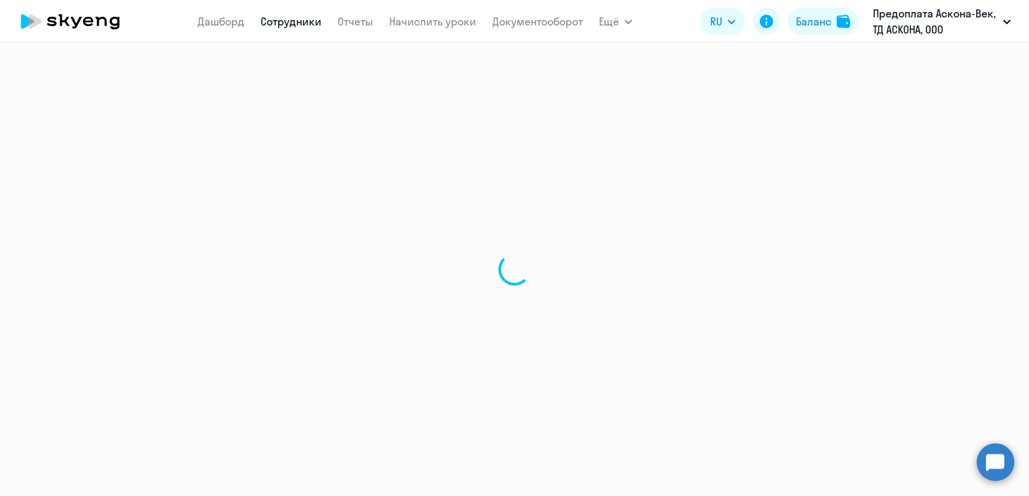
select select "30"
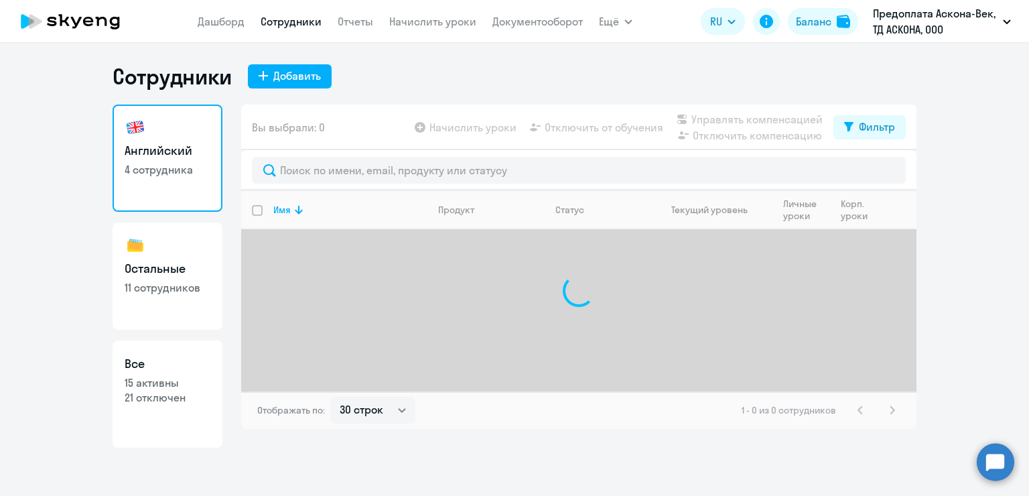
click at [188, 270] on h3 "Остальные" at bounding box center [168, 268] width 86 height 17
select select "30"
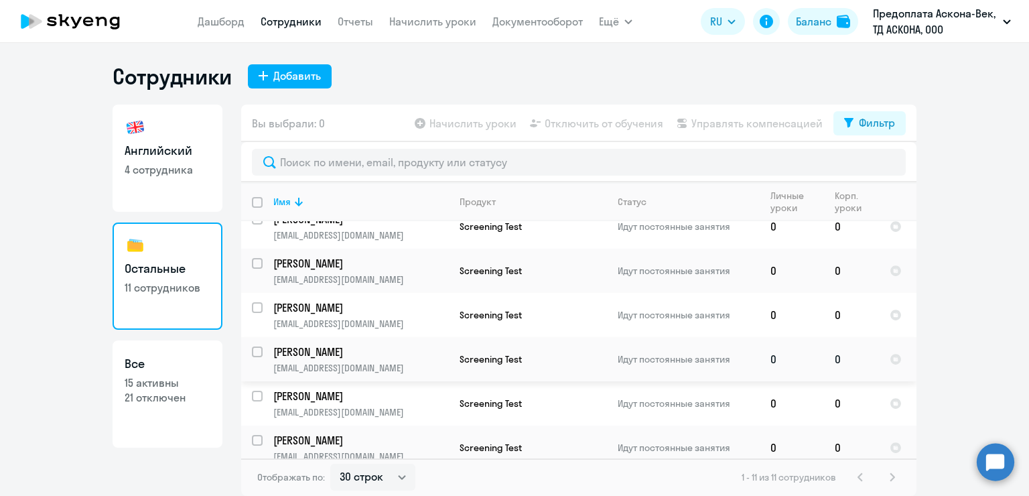
scroll to position [252, 0]
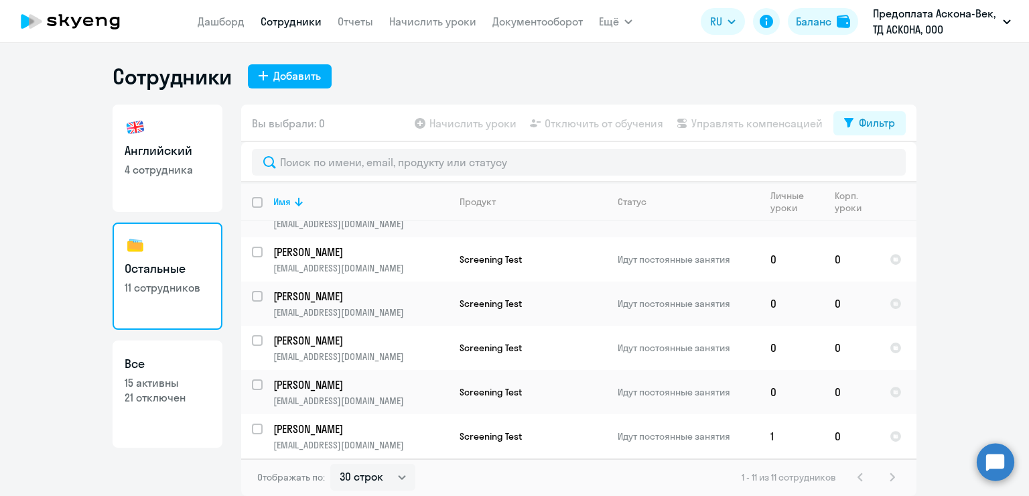
click at [999, 451] on circle at bounding box center [996, 462] width 38 height 38
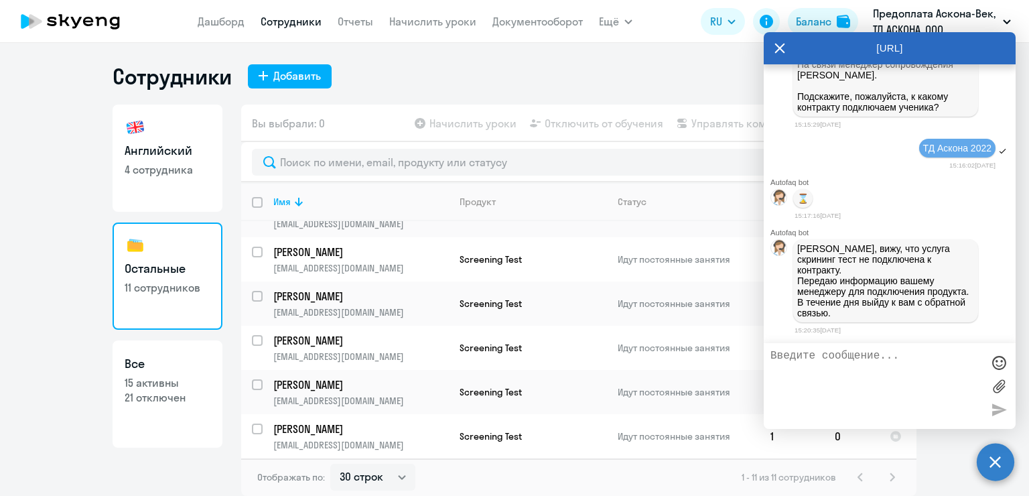
scroll to position [0, 0]
click at [860, 367] on textarea at bounding box center [876, 386] width 212 height 72
type textarea "Нет, давайте тогда попробуем на Аскона-Век"
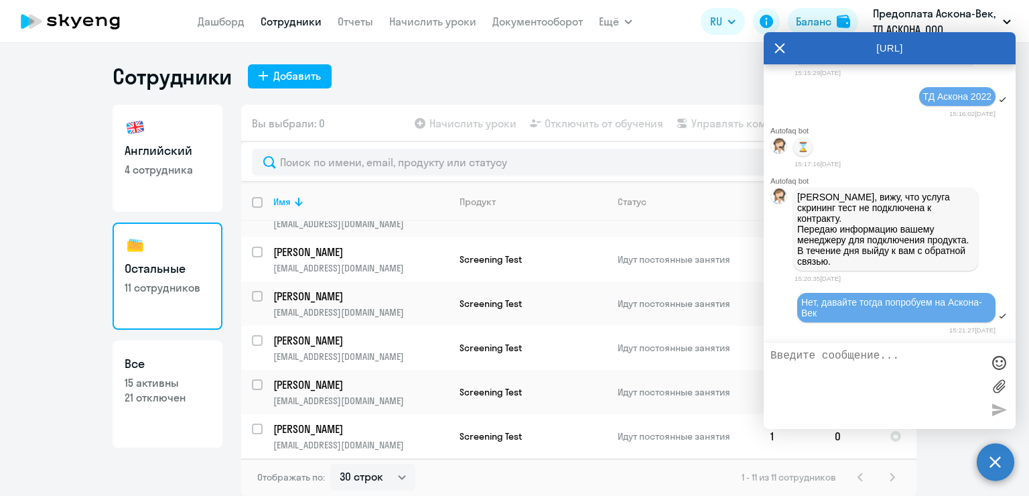
click at [774, 46] on div "[URL]" at bounding box center [890, 48] width 252 height 32
click at [697, 94] on div "Сотрудники Добавить Английский 4 сотрудника Остальные 11 сотрудников Все 15 акт…" at bounding box center [515, 279] width 804 height 433
click at [781, 50] on icon at bounding box center [780, 49] width 10 height 10
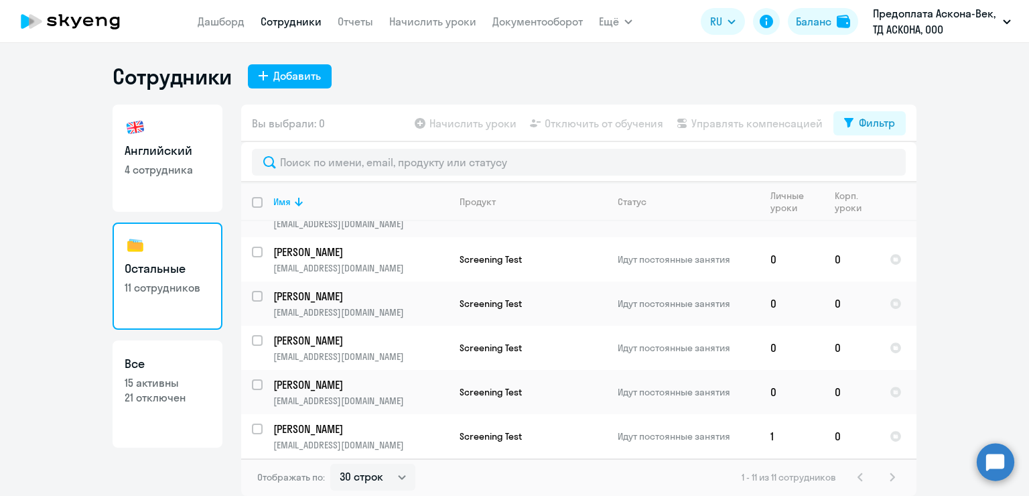
click at [996, 31] on p "Предоплата Аскона-Век, ТД АСКОНА, ООО" at bounding box center [935, 21] width 125 height 32
click at [206, 372] on h3 "Все" at bounding box center [168, 363] width 86 height 17
select select "30"
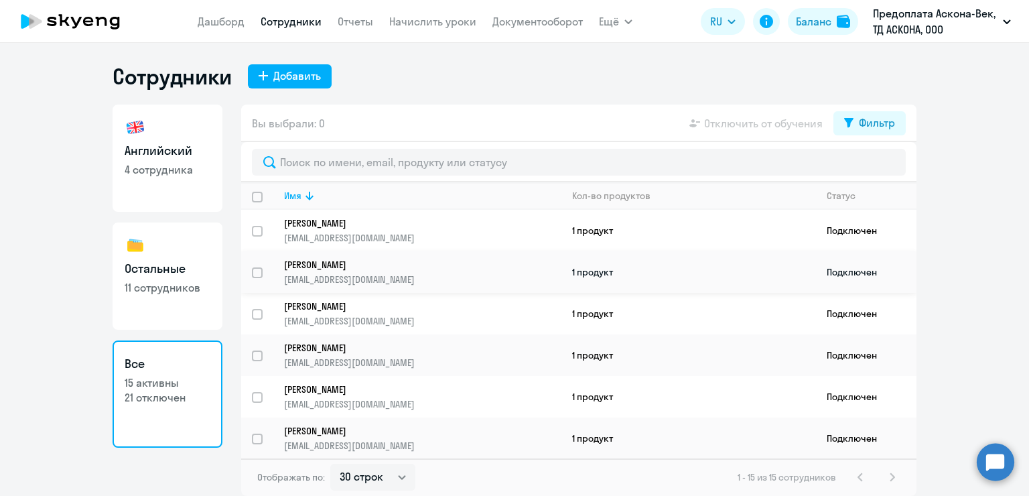
click at [422, 272] on link "[PERSON_NAME] [EMAIL_ADDRESS][DOMAIN_NAME]" at bounding box center [422, 272] width 277 height 27
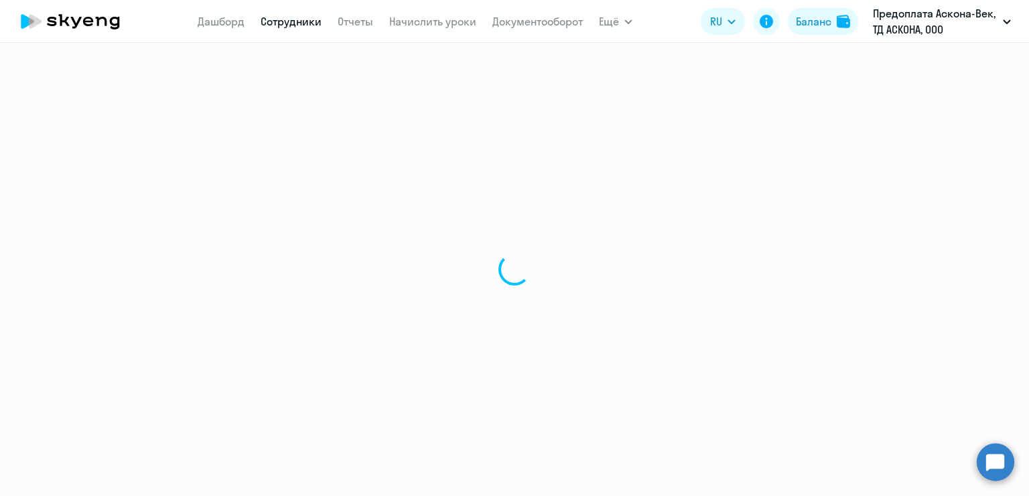
select select "others"
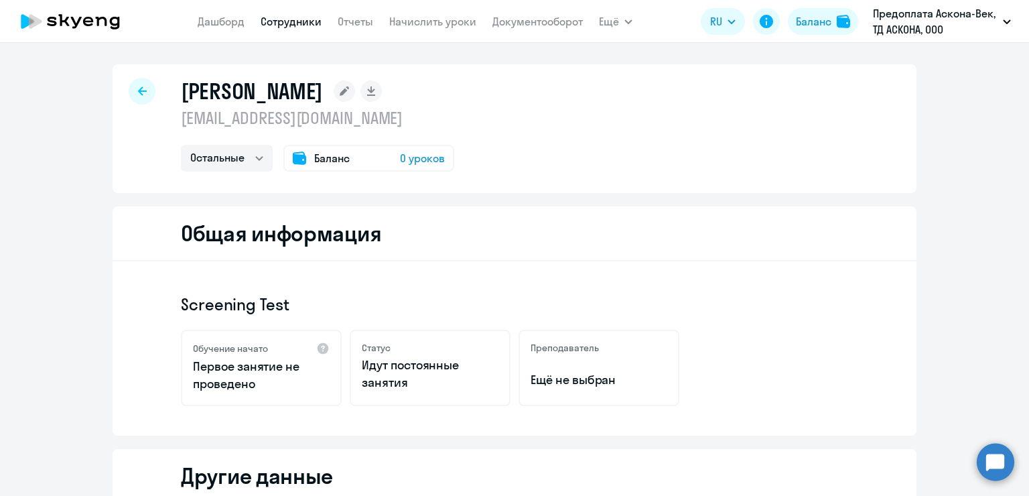
click at [131, 86] on div at bounding box center [142, 91] width 27 height 27
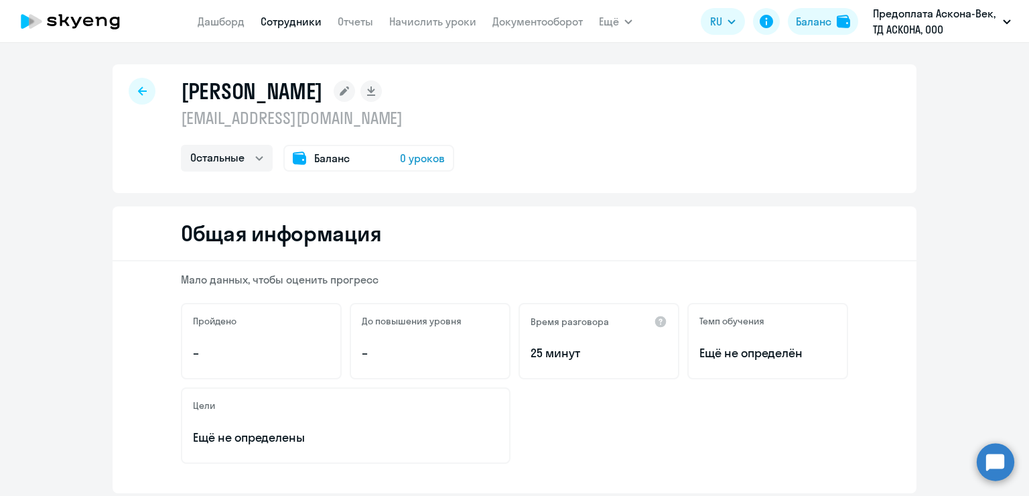
click at [131, 88] on div at bounding box center [142, 91] width 27 height 27
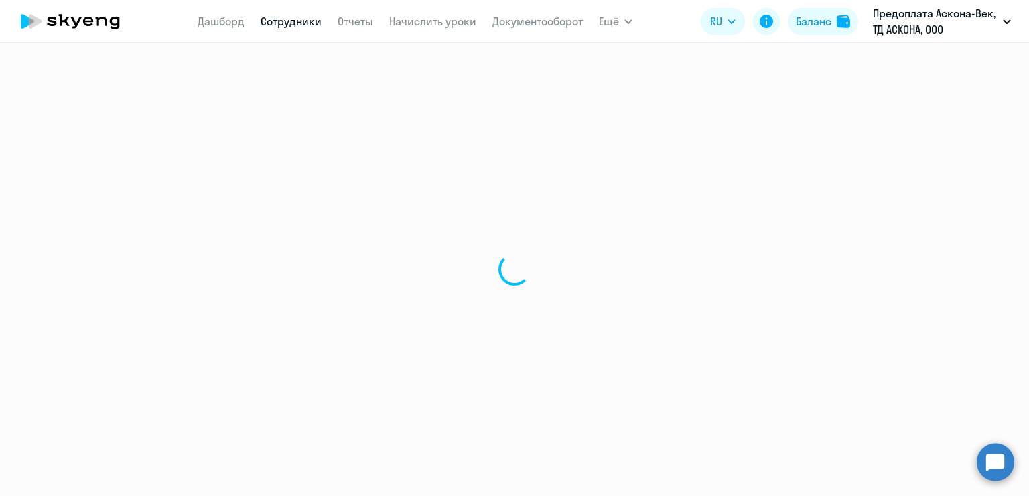
select select "30"
